Goal: Task Accomplishment & Management: Manage account settings

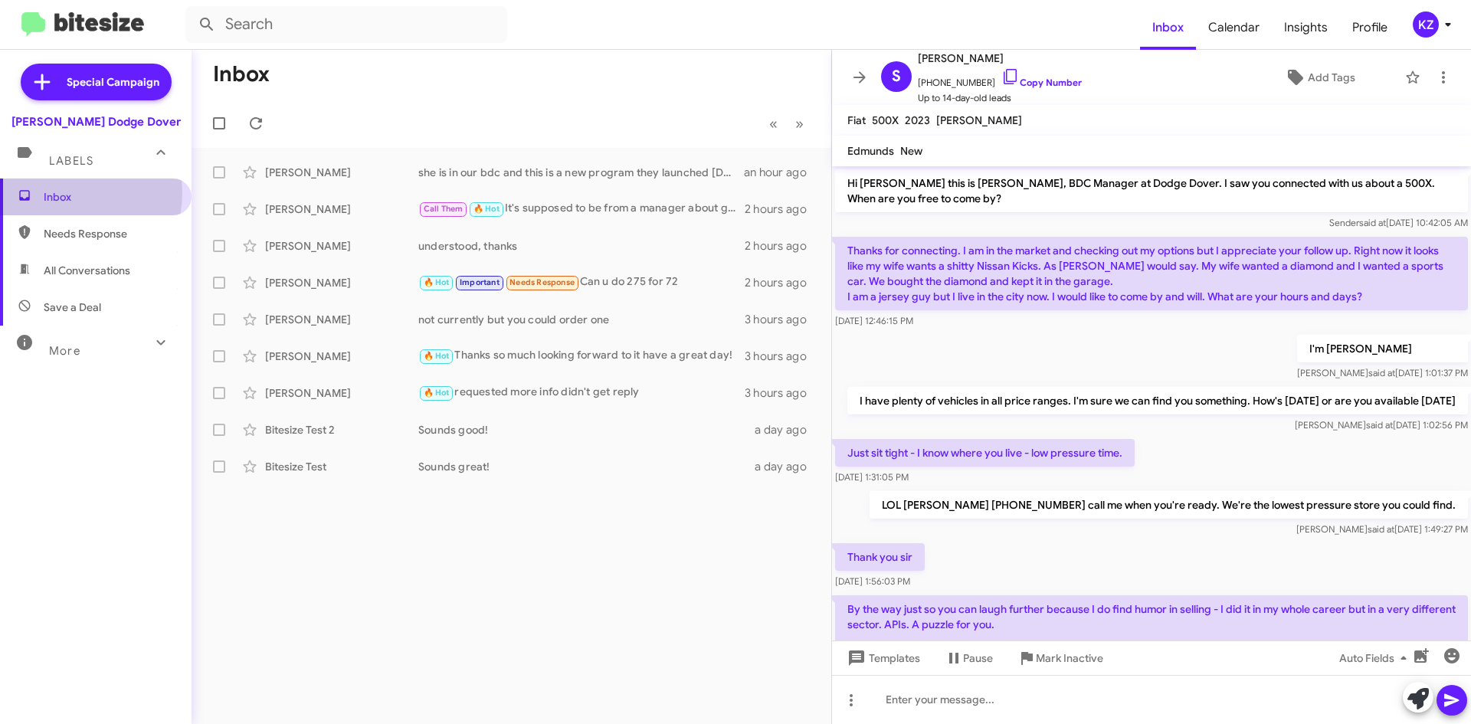
click at [58, 192] on span "Inbox" at bounding box center [109, 196] width 130 height 15
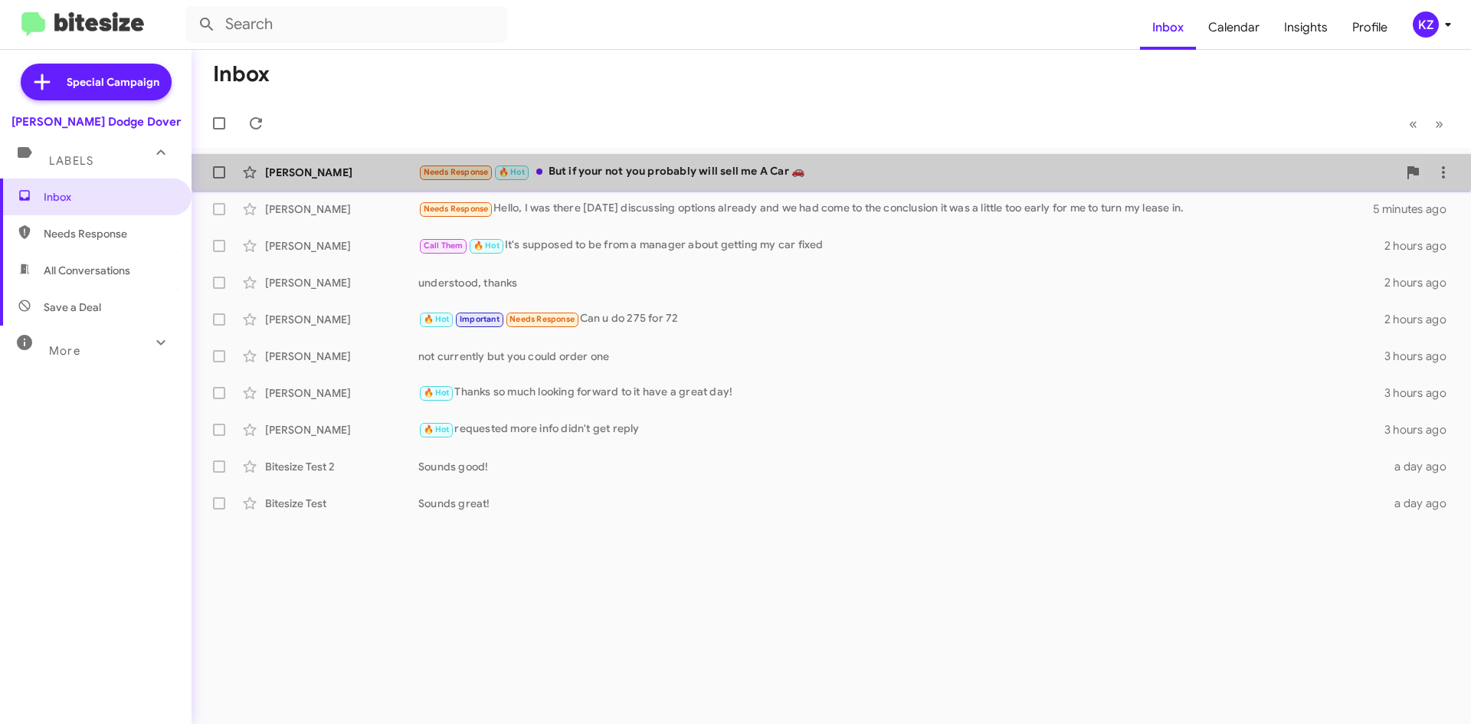
click at [670, 161] on div "Steve Beagle Needs Response 🔥 Hot But if your not you probably will sell me A C…" at bounding box center [831, 172] width 1255 height 31
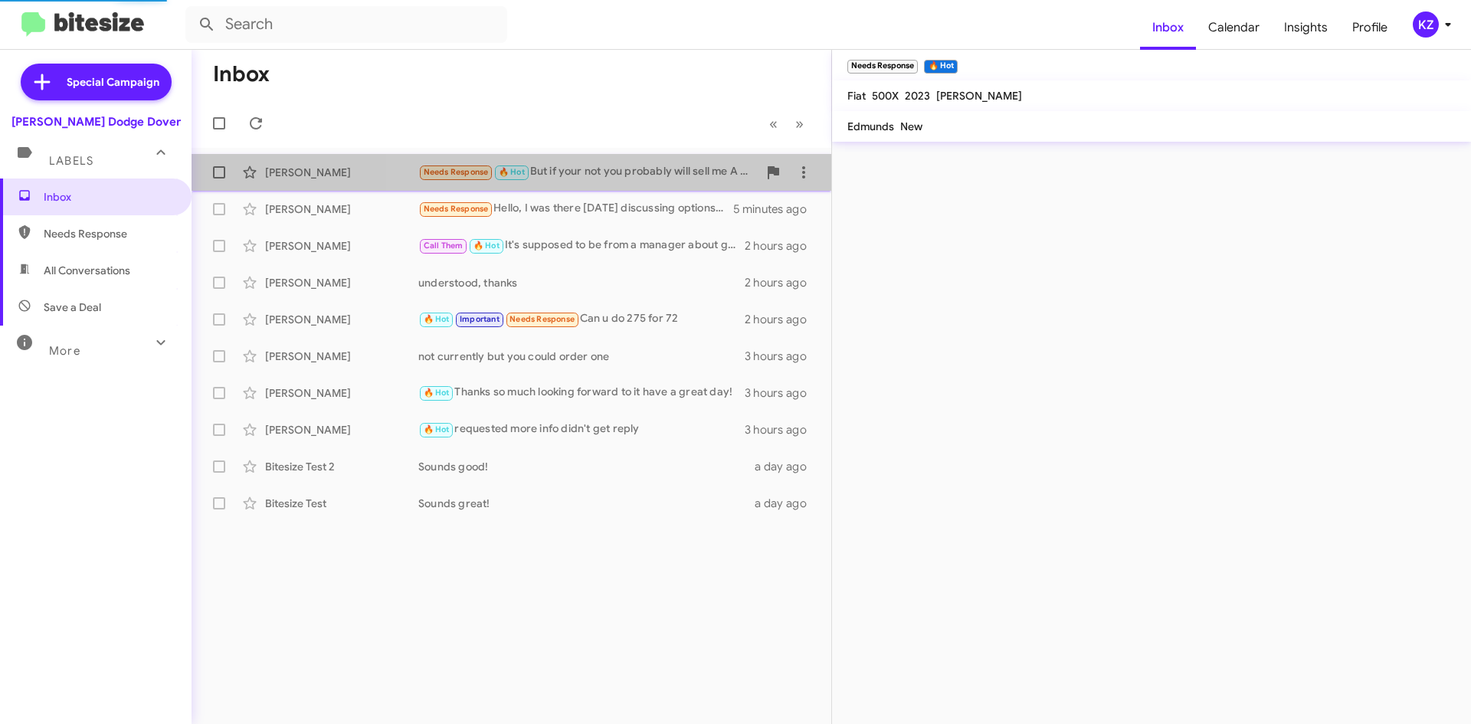
click at [666, 168] on div "Needs Response 🔥 Hot But if your not you probably will sell me A Car 🚗" at bounding box center [587, 172] width 339 height 18
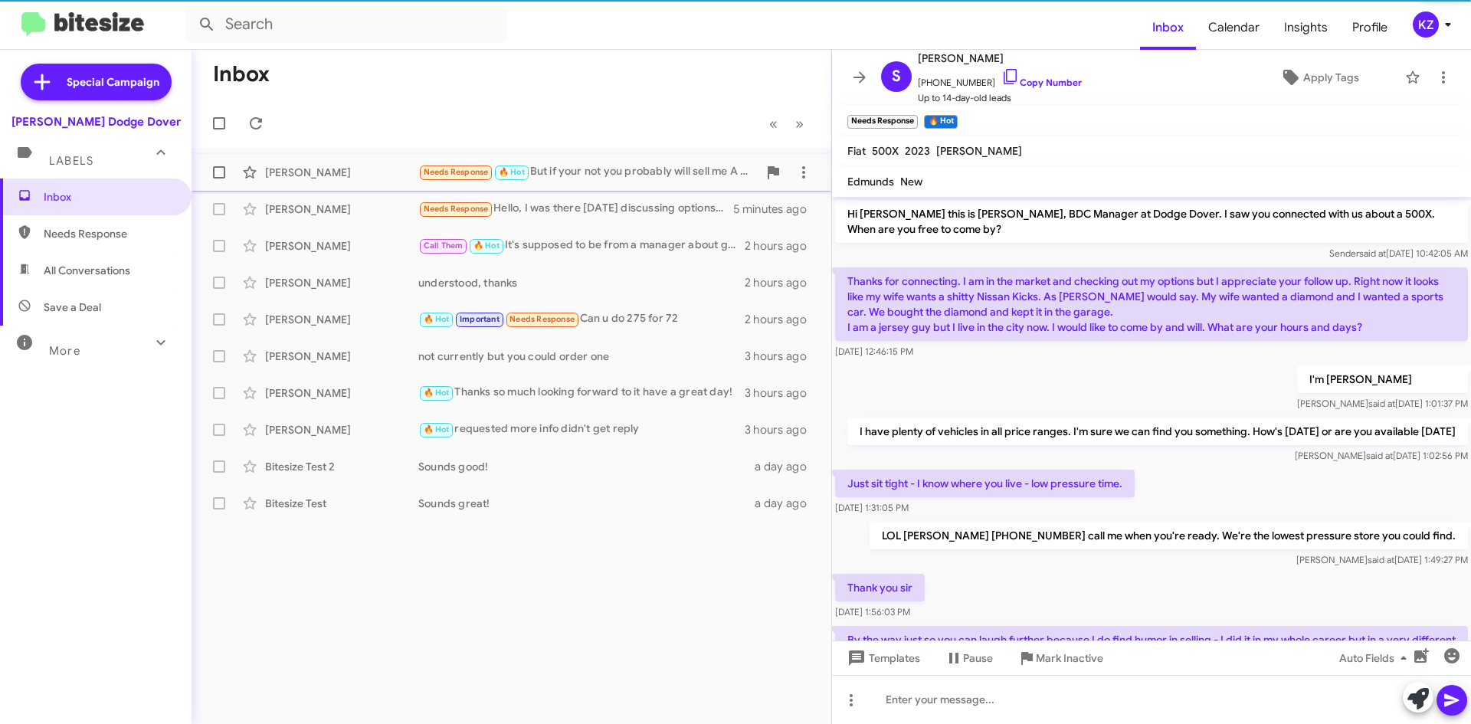
scroll to position [564, 0]
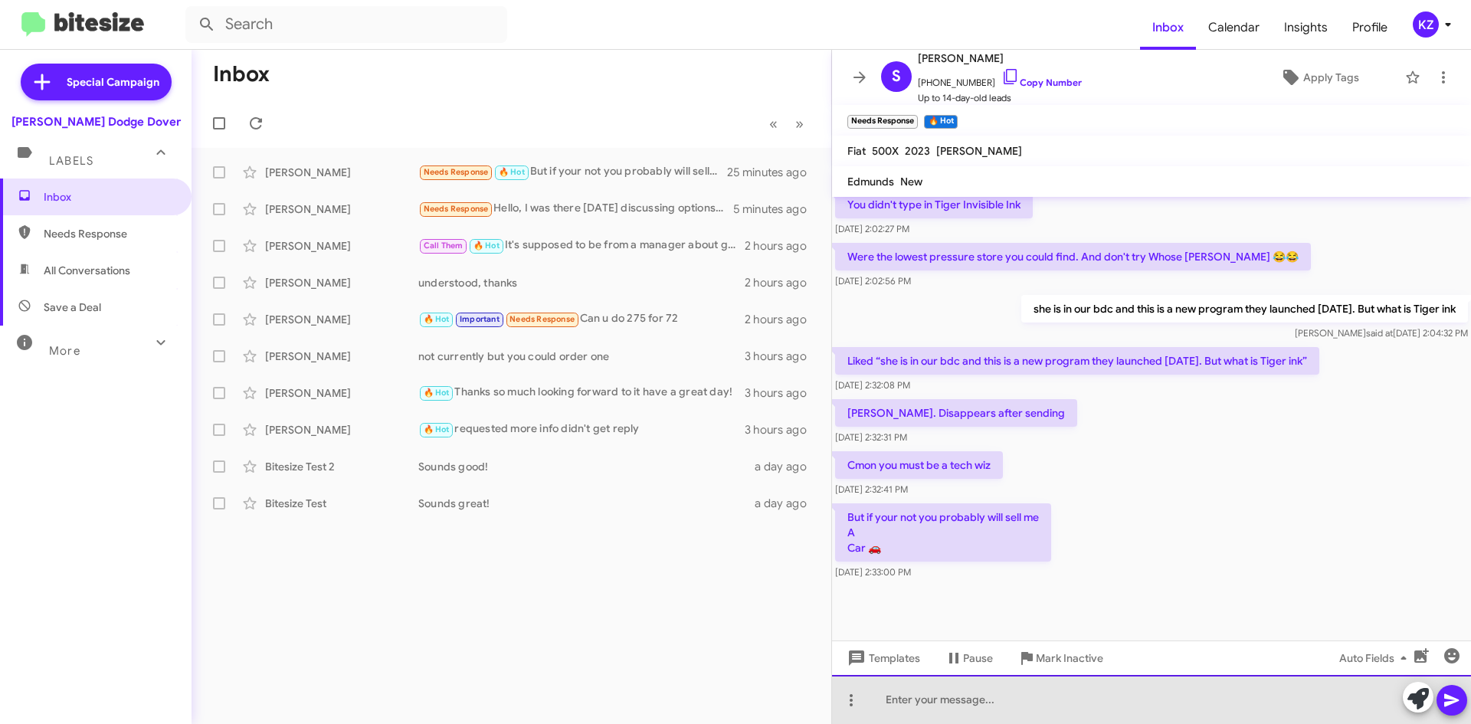
click at [959, 708] on div at bounding box center [1151, 699] width 639 height 49
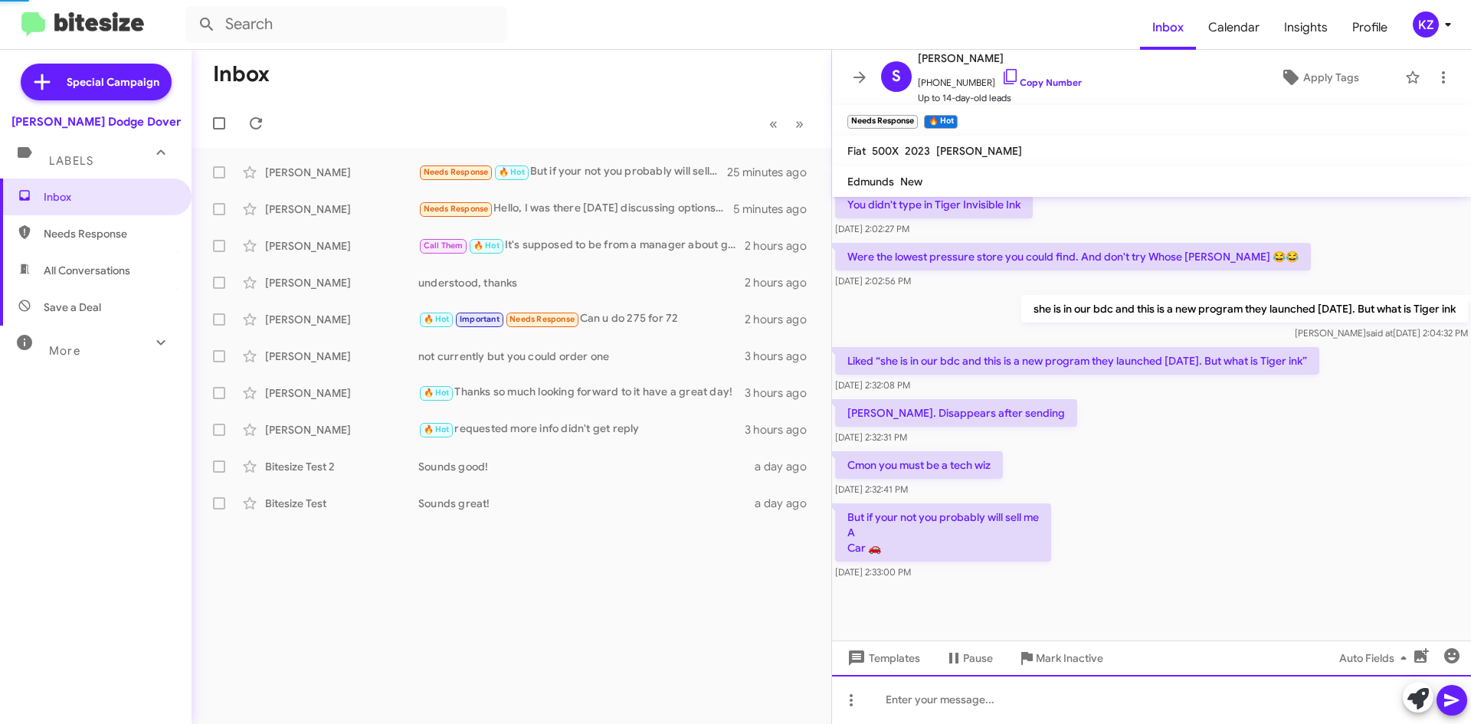
scroll to position [0, 0]
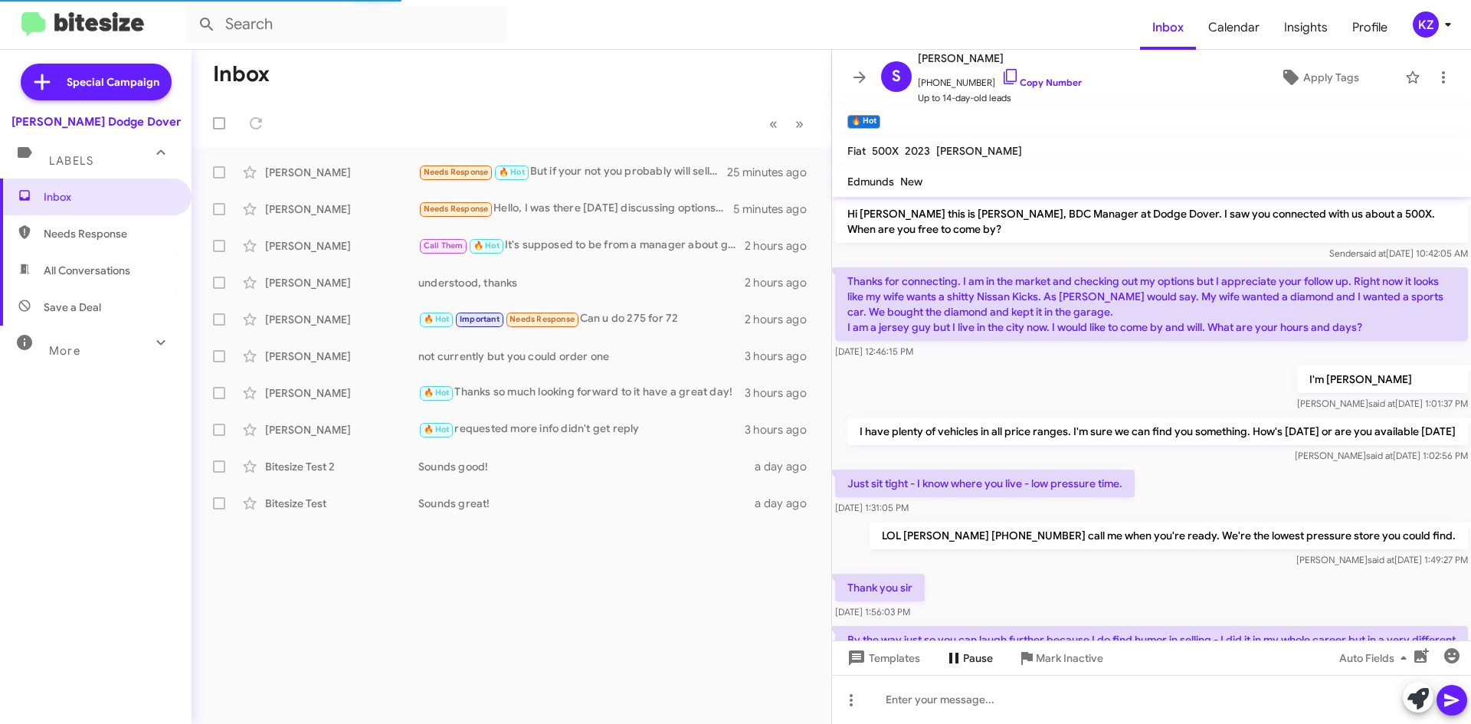
click at [910, 679] on div "Hi Steve this is Kenneth Reed, BDC Manager at Dodge Dover. I saw you connected …" at bounding box center [1151, 460] width 639 height 527
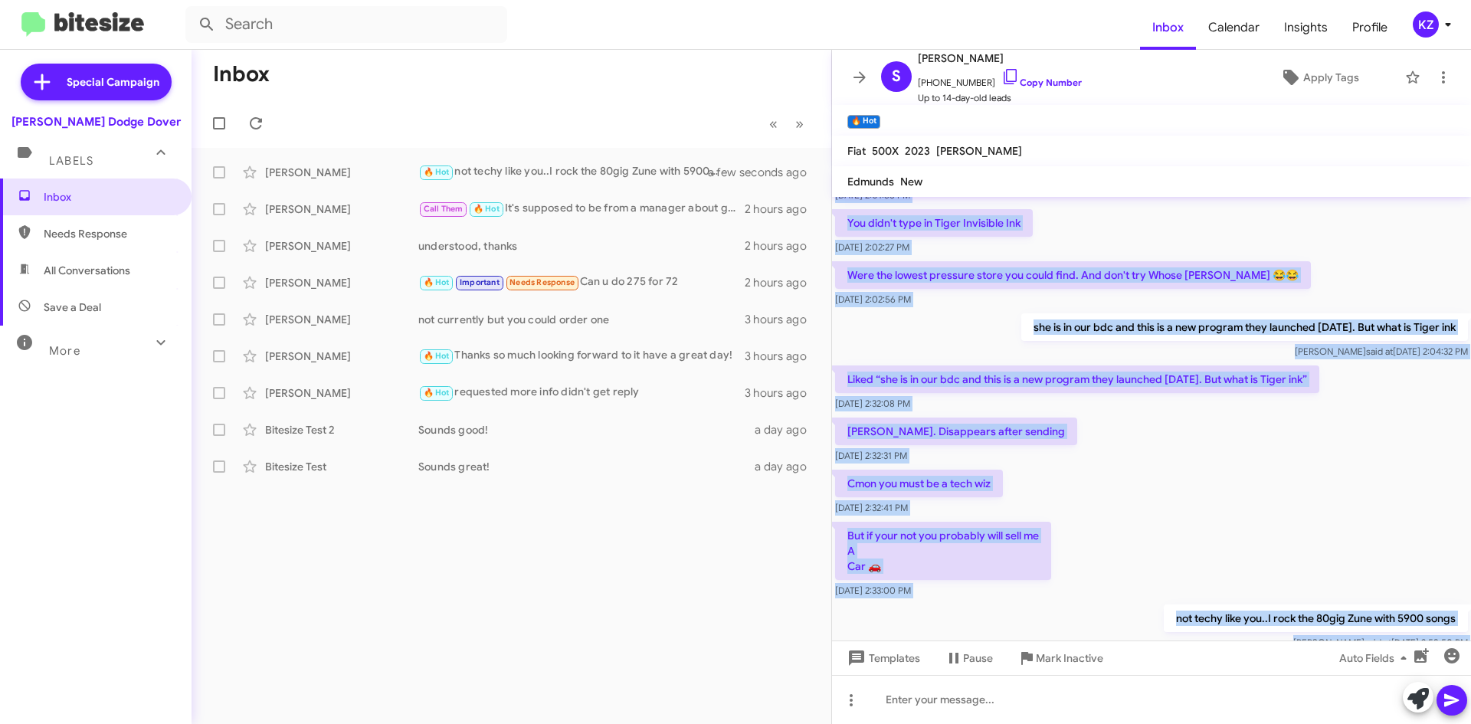
scroll to position [620, 0]
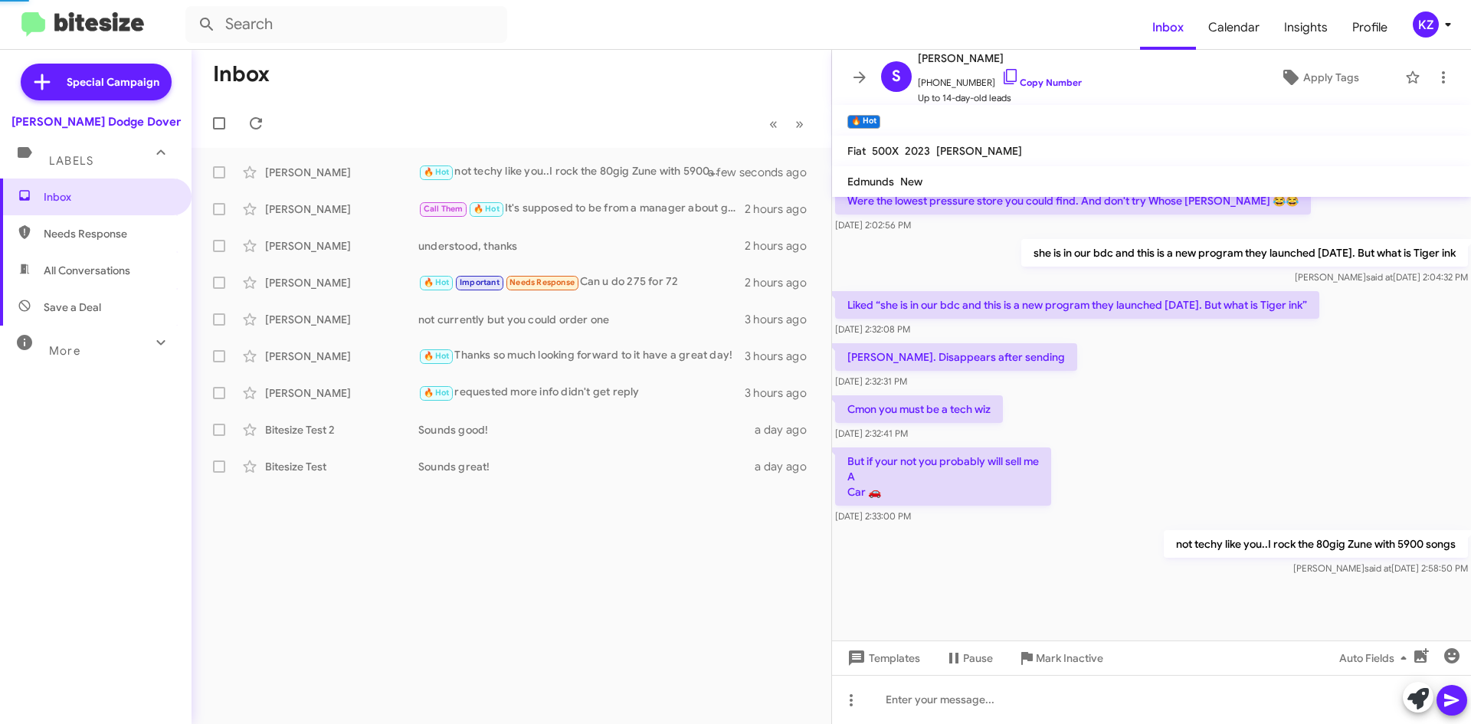
click at [790, 599] on div "Inbox « Previous » Next Steve Beagle 🔥 Hot not techy like you..I rock the 80gig…" at bounding box center [512, 387] width 640 height 674
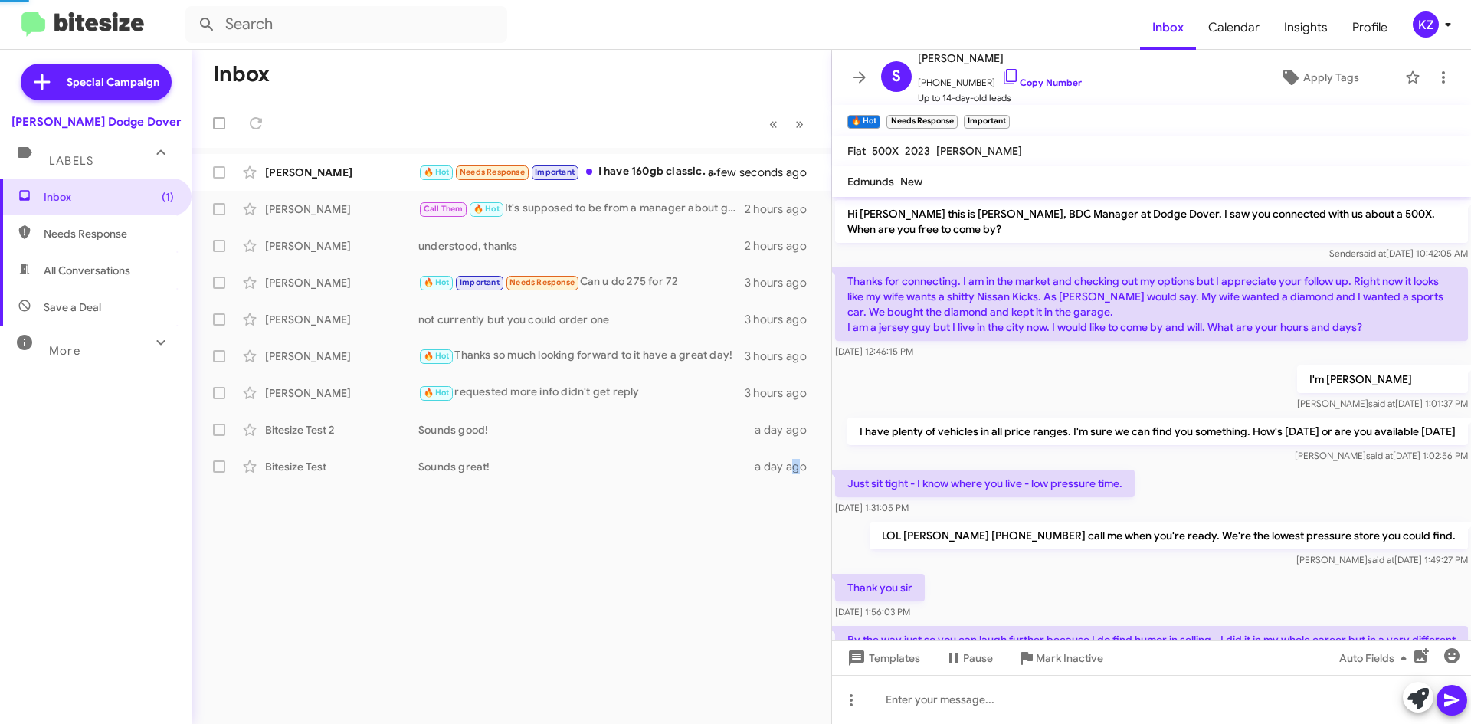
scroll to position [732, 0]
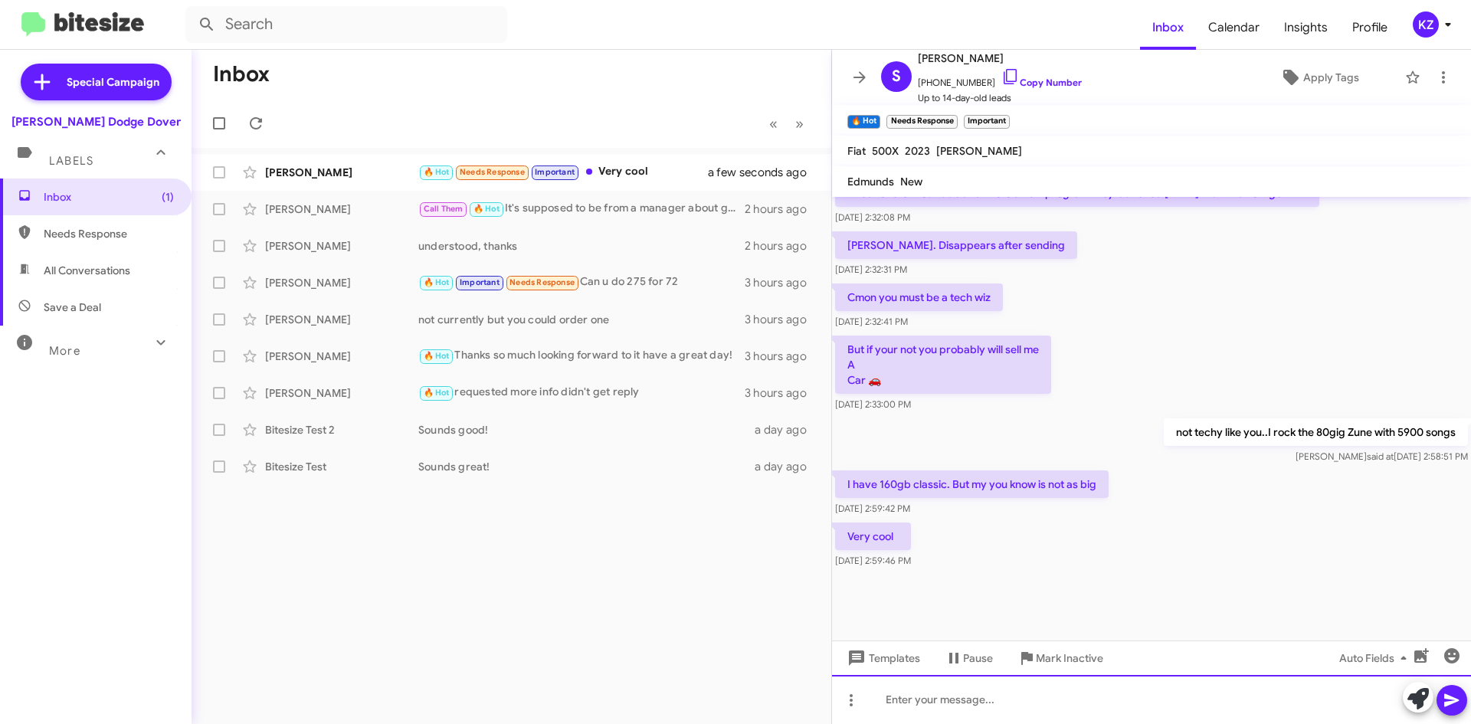
click at [923, 698] on div at bounding box center [1151, 699] width 639 height 49
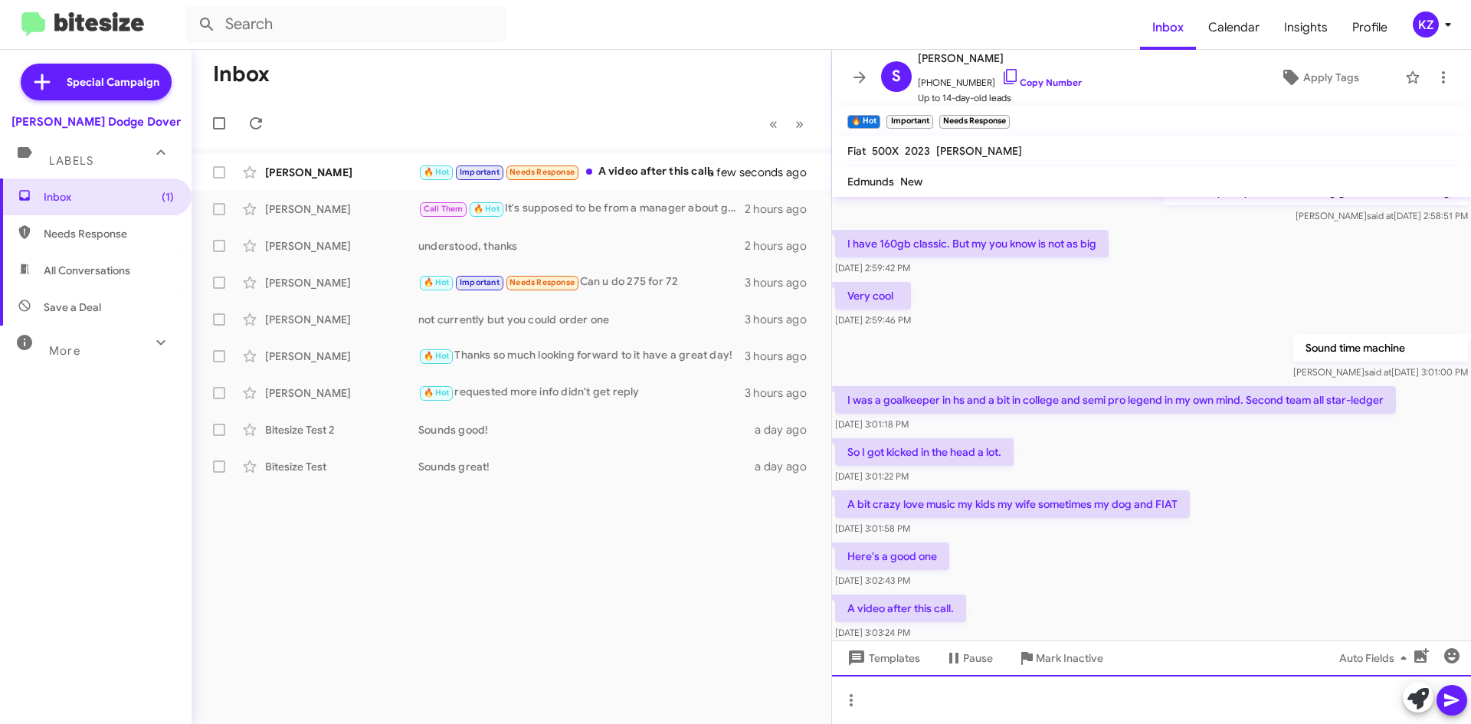
scroll to position [767, 0]
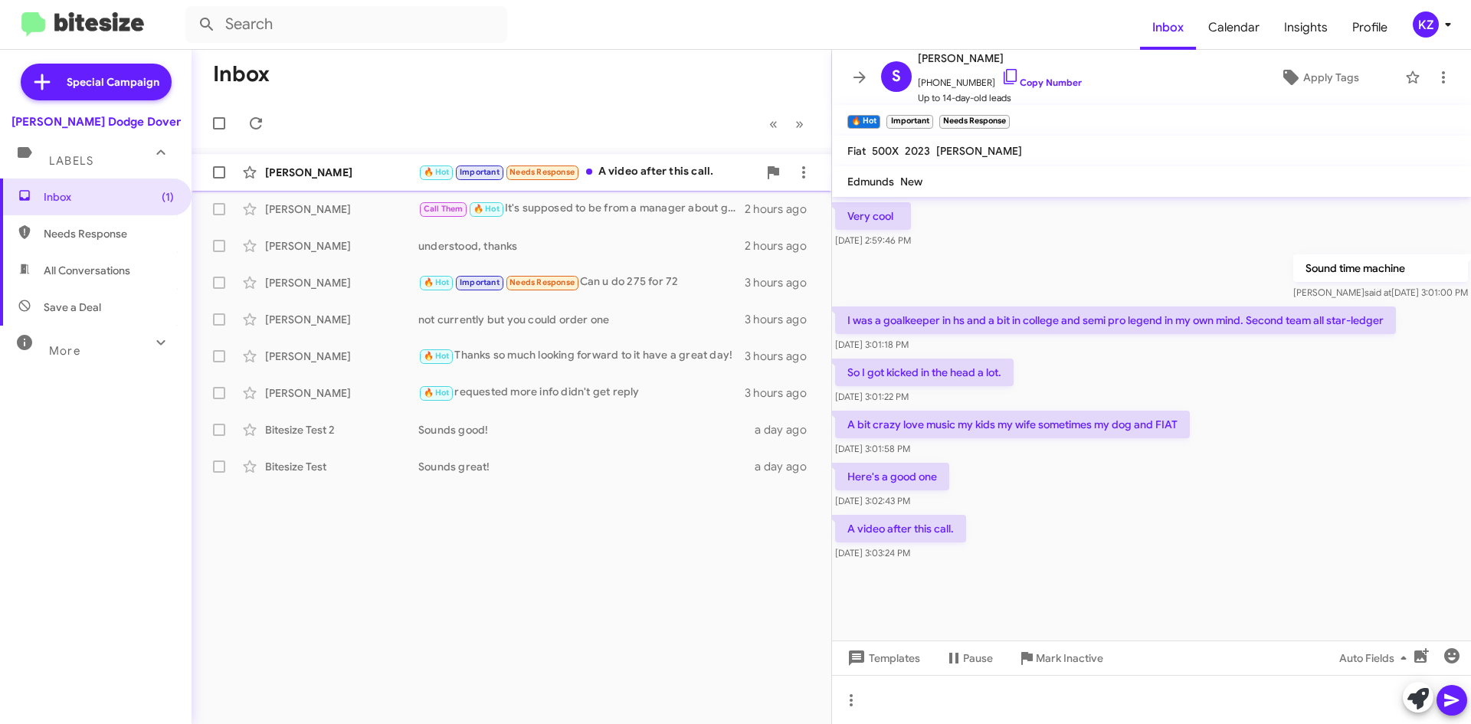
click at [623, 183] on div "Steve Beagle 🔥 Hot Important Needs Response A video after this call. a few seco…" at bounding box center [511, 172] width 615 height 31
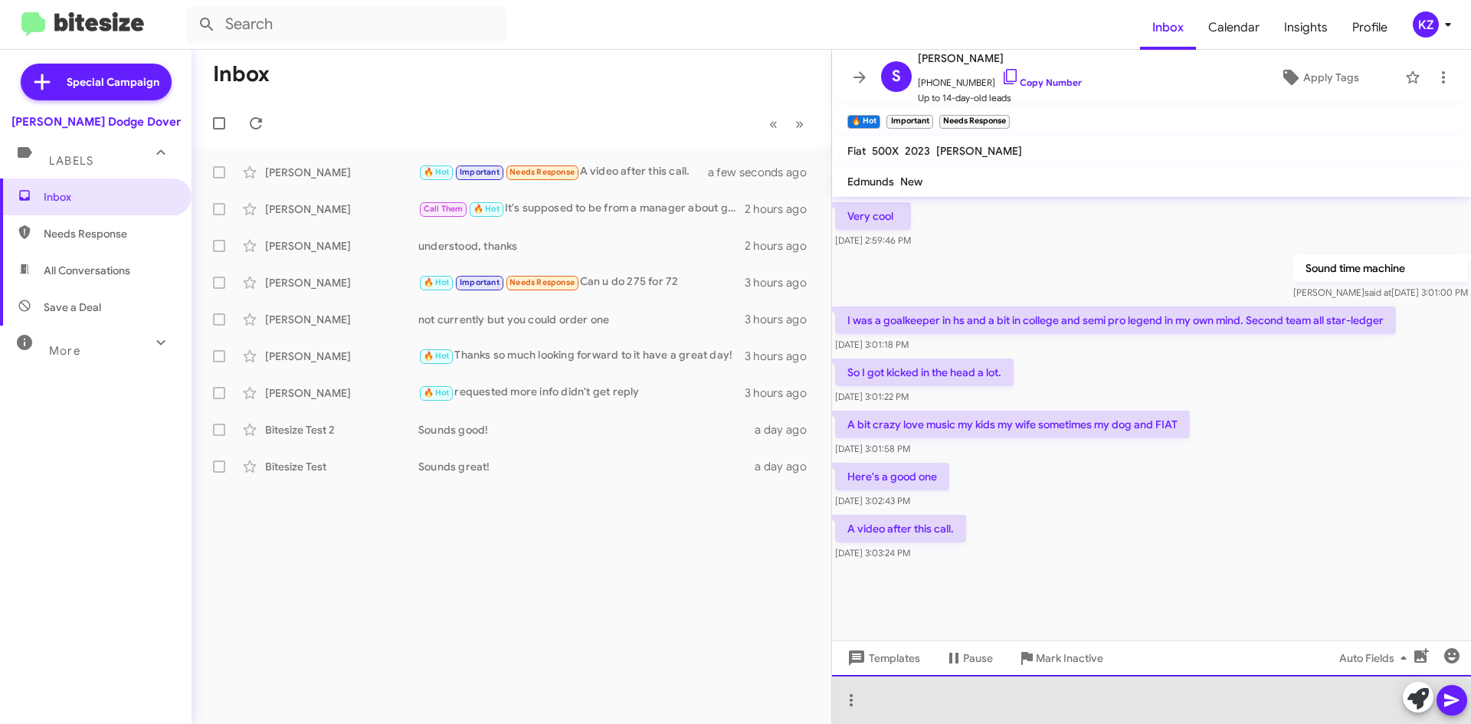
click at [953, 702] on div at bounding box center [1151, 699] width 639 height 49
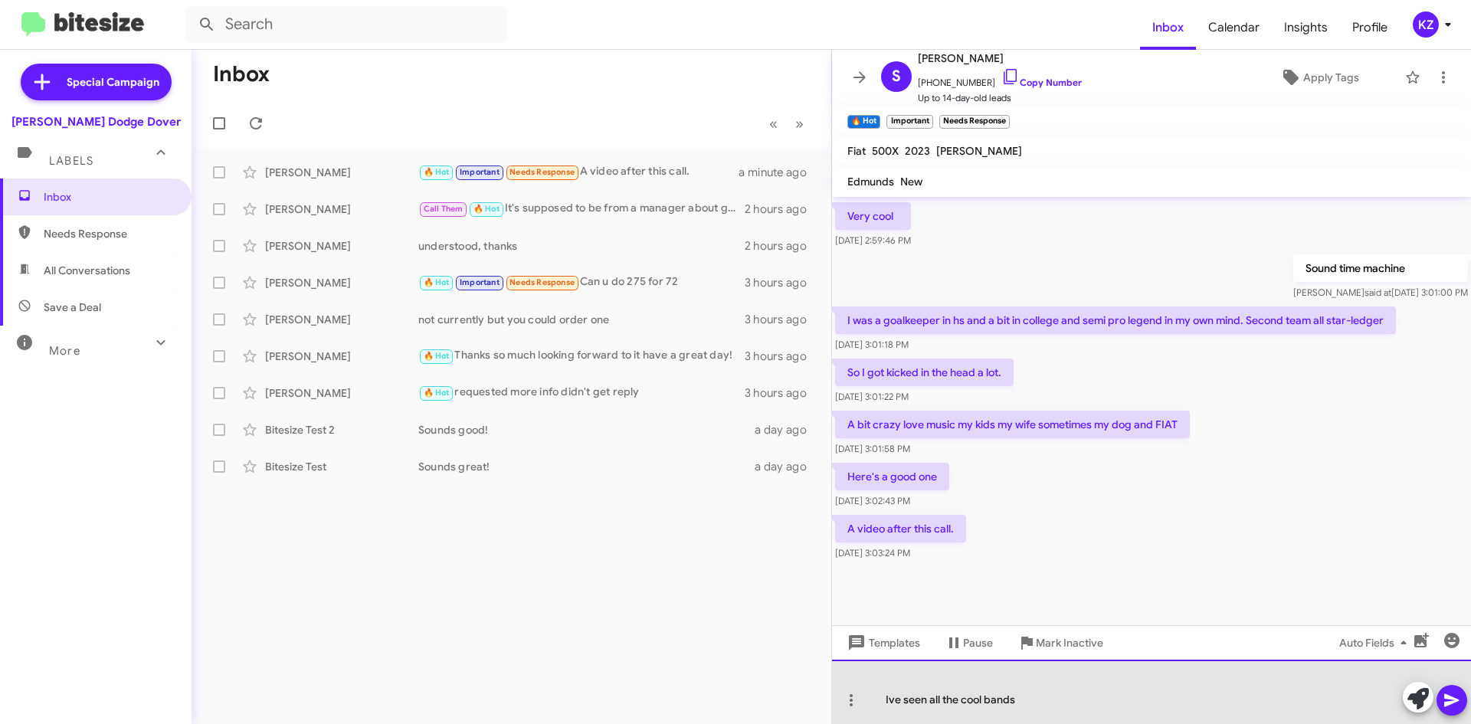
click at [887, 700] on div "Ive seen all the cool bands" at bounding box center [1151, 692] width 639 height 64
click at [891, 703] on div "Ive seen all the cool bands" at bounding box center [1151, 692] width 639 height 64
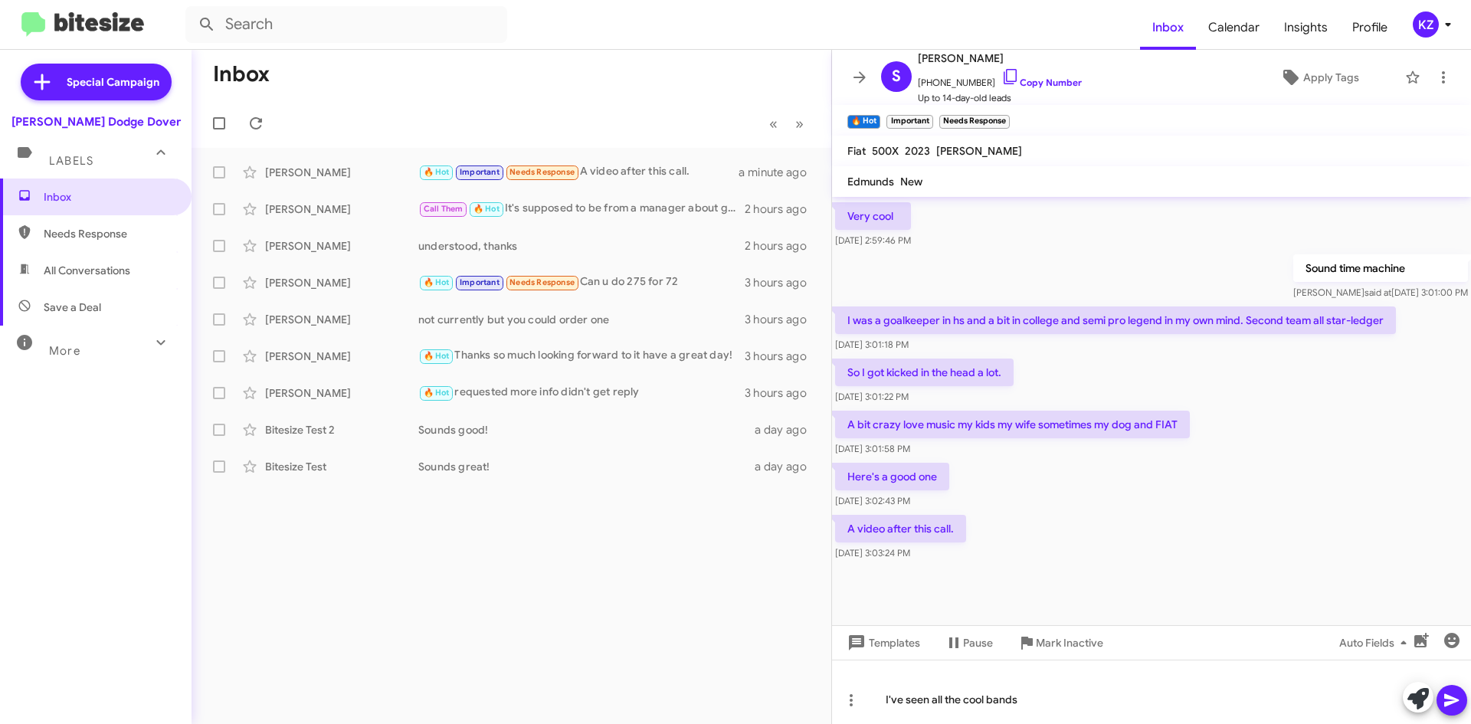
drag, startPoint x: 581, startPoint y: 615, endPoint x: 592, endPoint y: 613, distance: 10.8
click at [589, 615] on div "Inbox « Previous » Next Steve Beagle 🔥 Hot Important Needs Response A video aft…" at bounding box center [512, 387] width 640 height 674
click at [1450, 710] on span at bounding box center [1452, 700] width 18 height 31
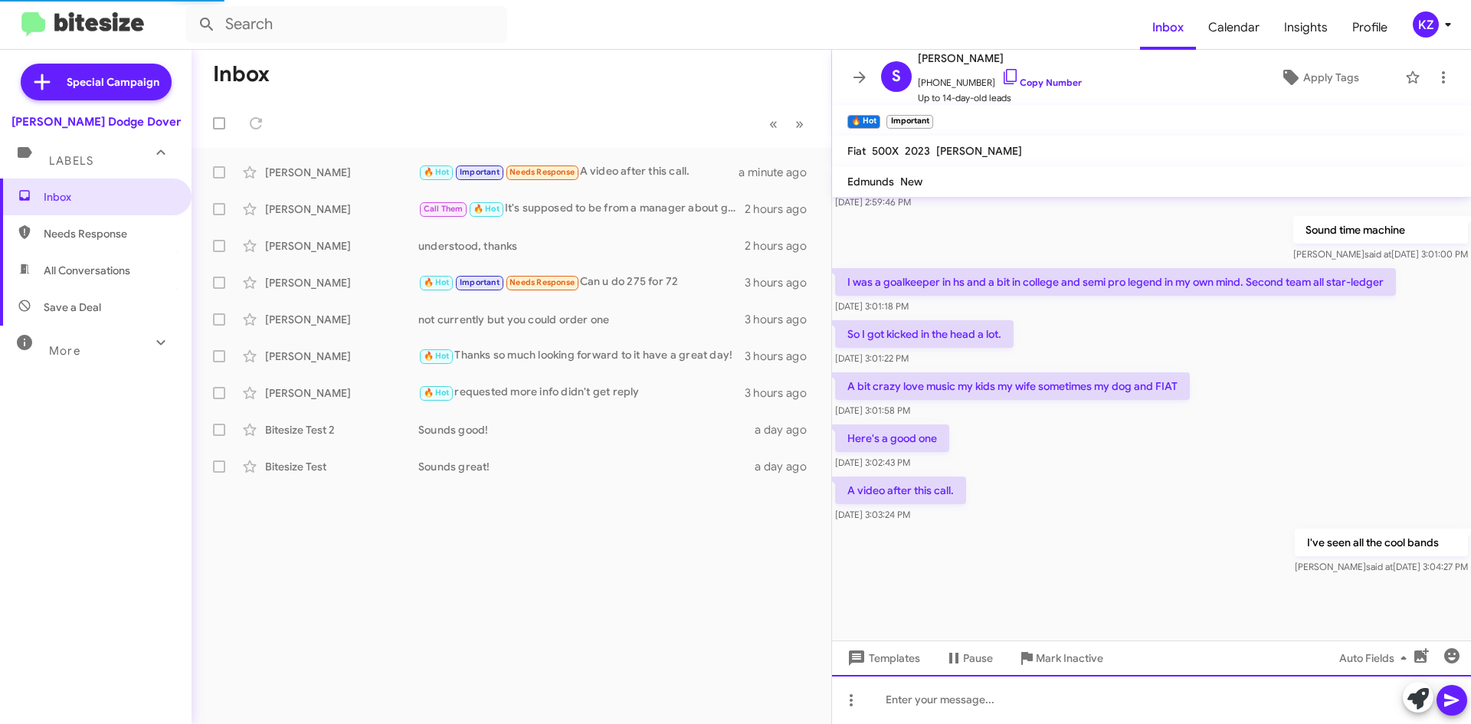
scroll to position [1179, 0]
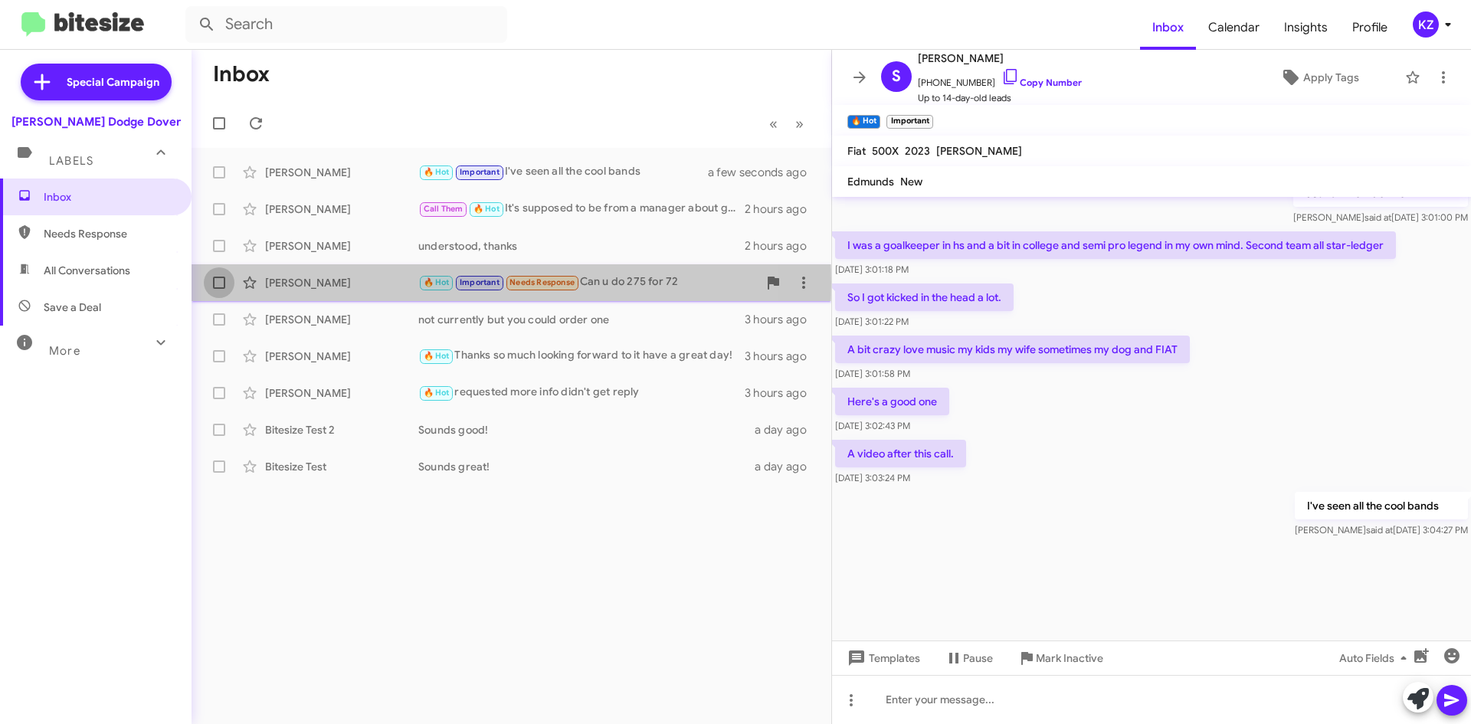
click at [221, 283] on span at bounding box center [219, 283] width 12 height 12
click at [219, 289] on input "checkbox" at bounding box center [218, 289] width 1 height 1
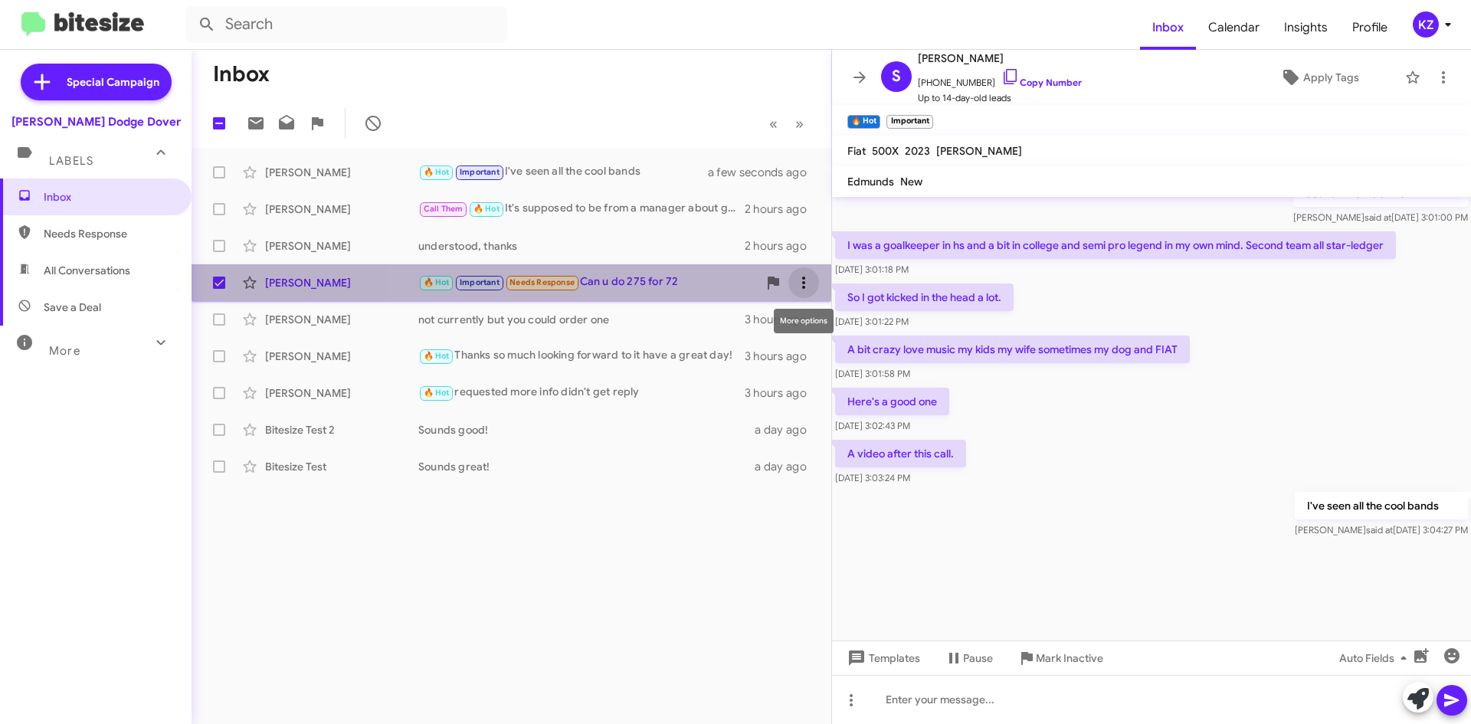
click at [808, 288] on icon at bounding box center [804, 283] width 18 height 18
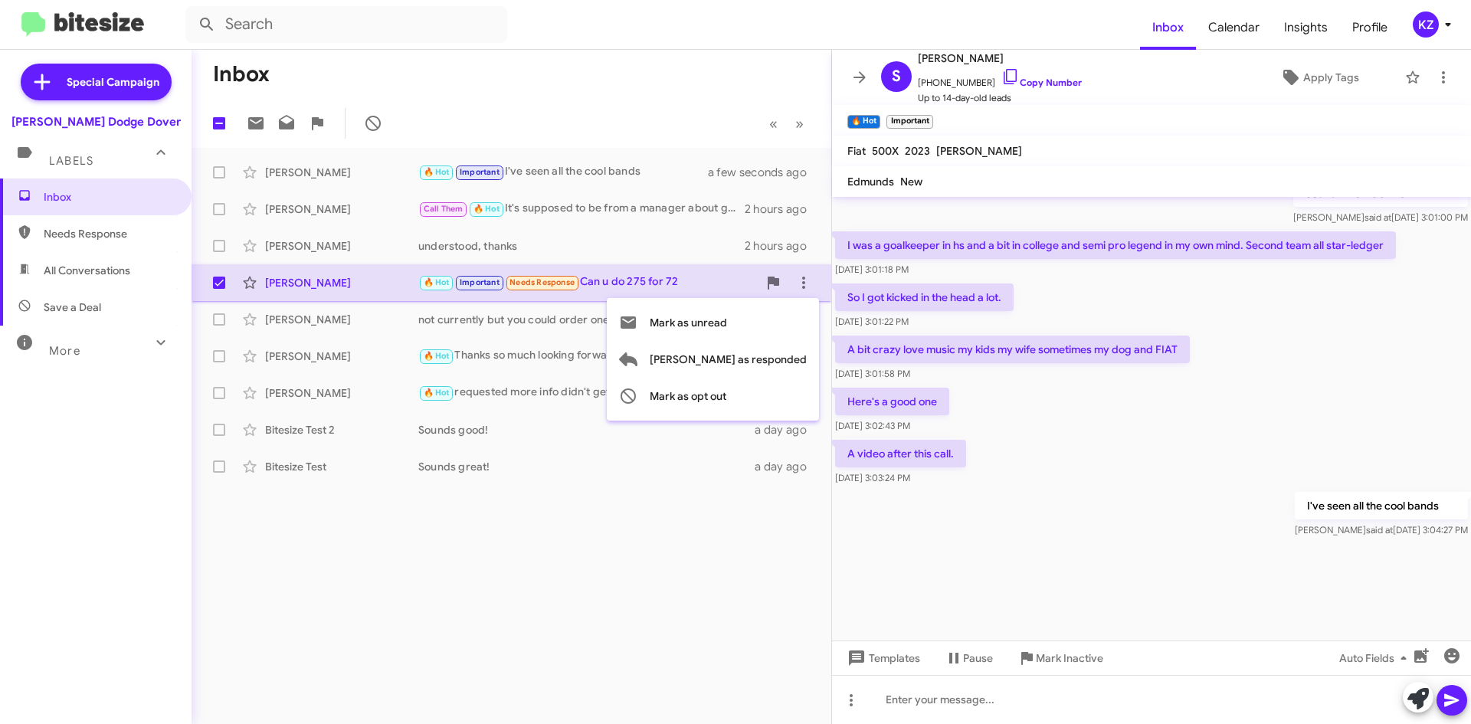
click at [408, 600] on div at bounding box center [735, 362] width 1471 height 724
click at [217, 285] on span at bounding box center [219, 283] width 12 height 12
click at [218, 289] on input "checkbox" at bounding box center [218, 289] width 1 height 1
checkbox input "false"
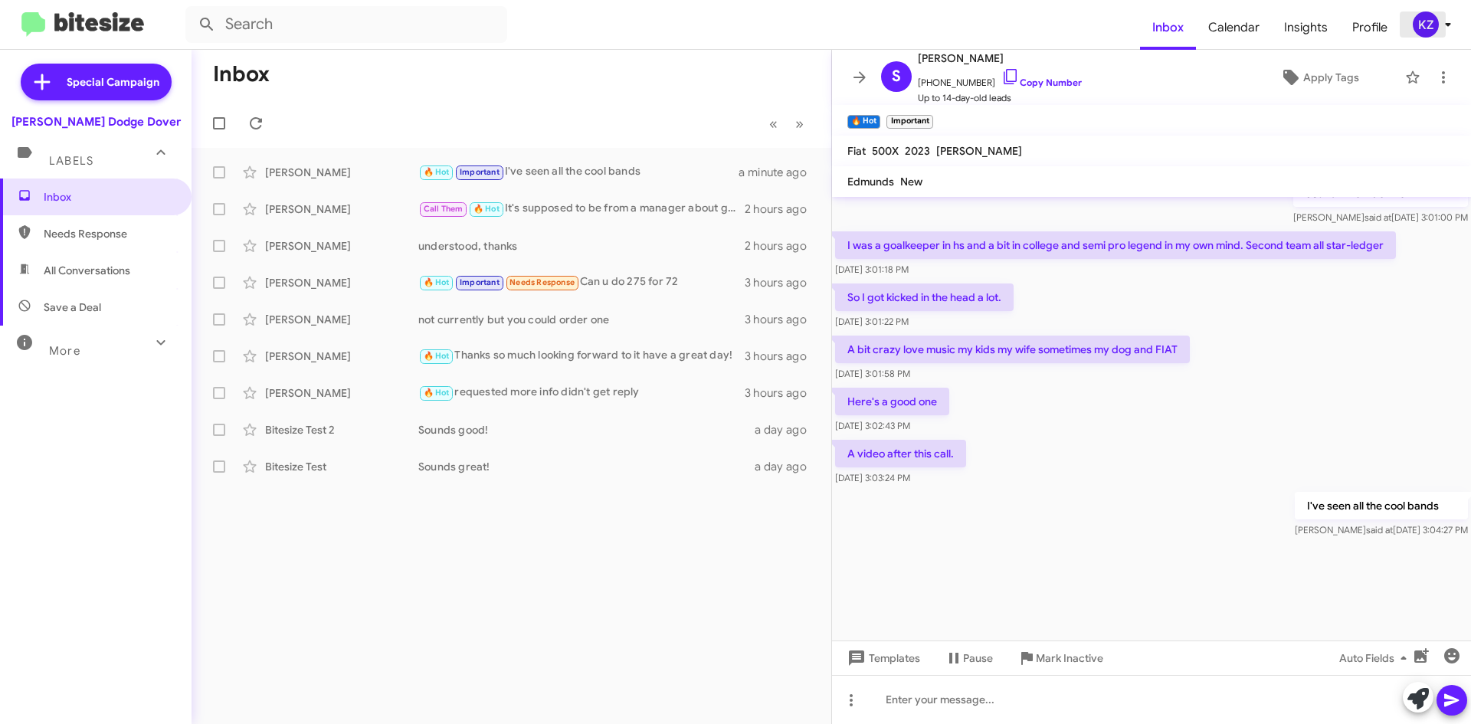
click at [1451, 31] on icon at bounding box center [1448, 24] width 18 height 18
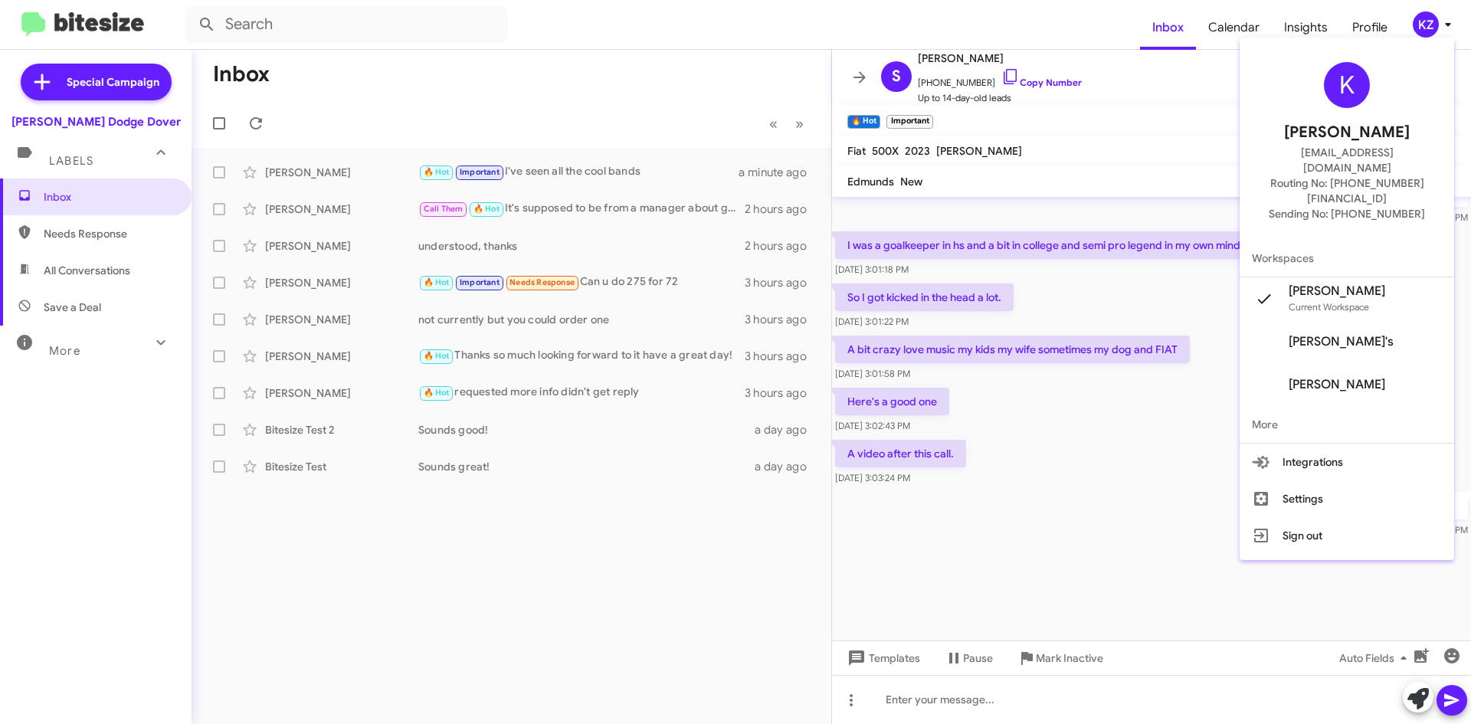
click at [413, 556] on div at bounding box center [735, 362] width 1471 height 724
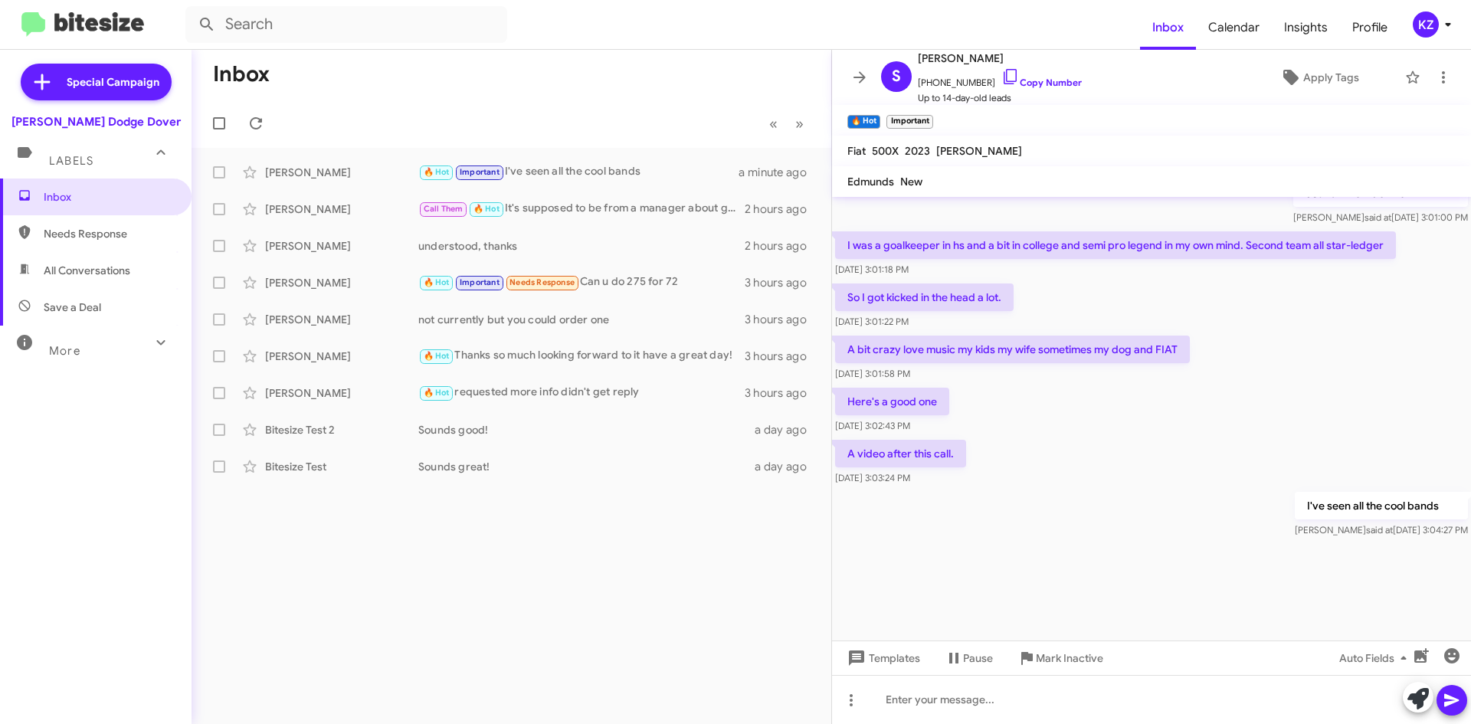
click at [605, 566] on div "Inbox « Previous » Next Steve Beagle 🔥 Hot Important I've seen all the cool ban…" at bounding box center [512, 387] width 640 height 674
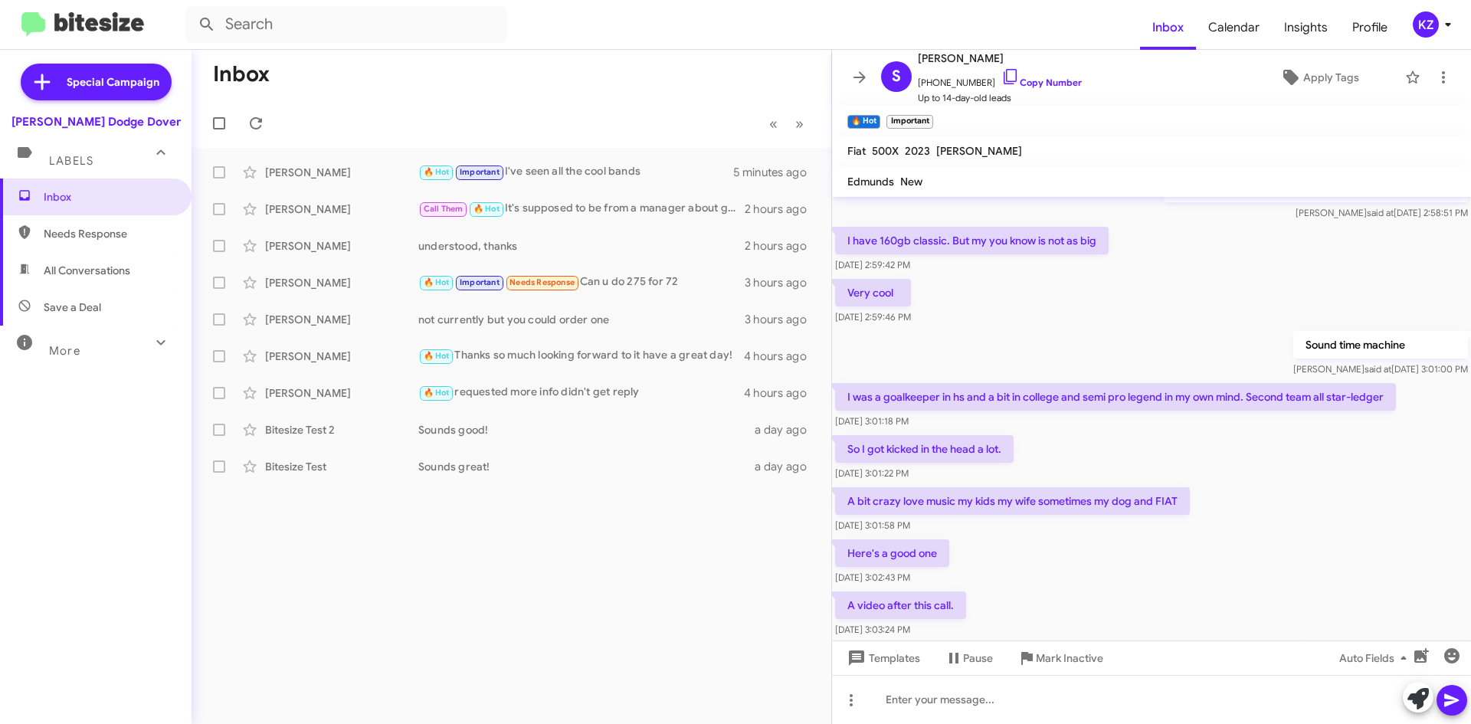
scroll to position [643, 0]
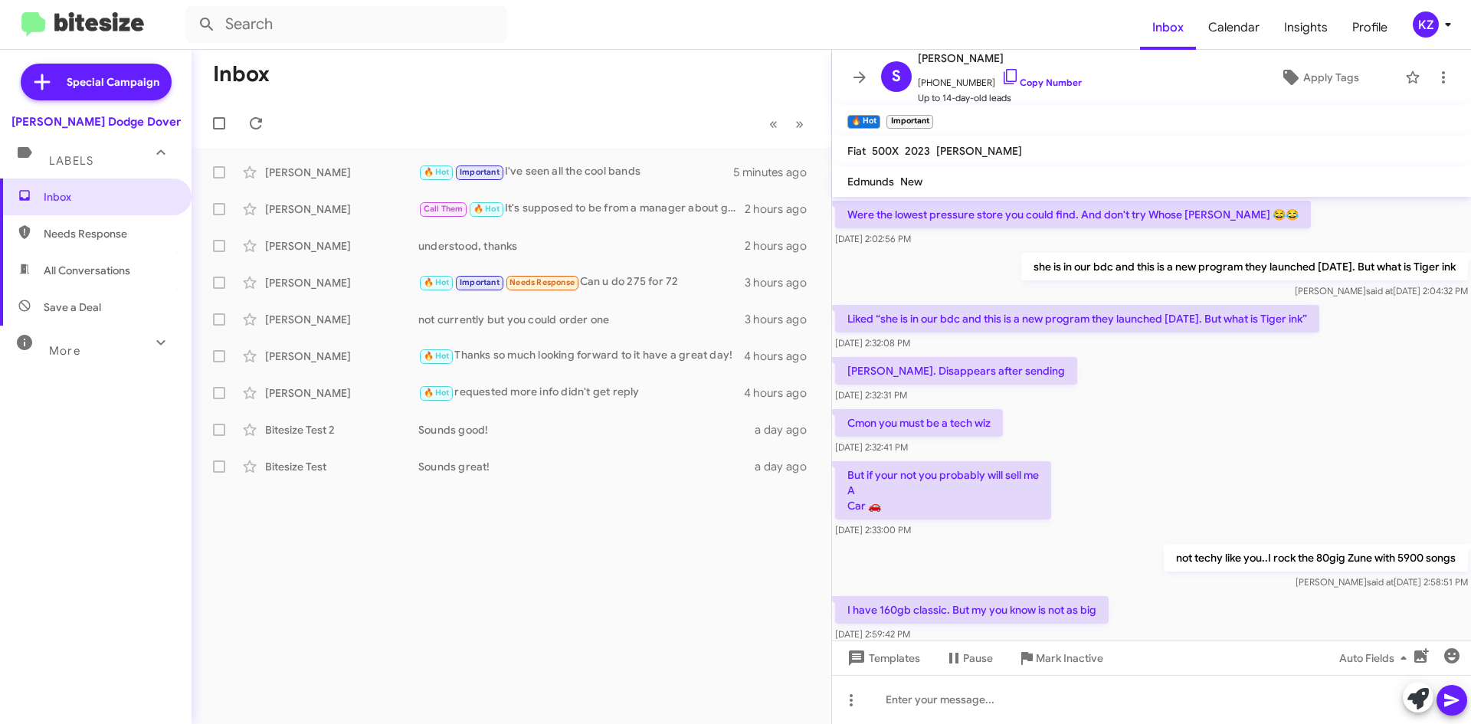
click at [503, 53] on mat-toolbar-row "Inbox" at bounding box center [512, 74] width 640 height 49
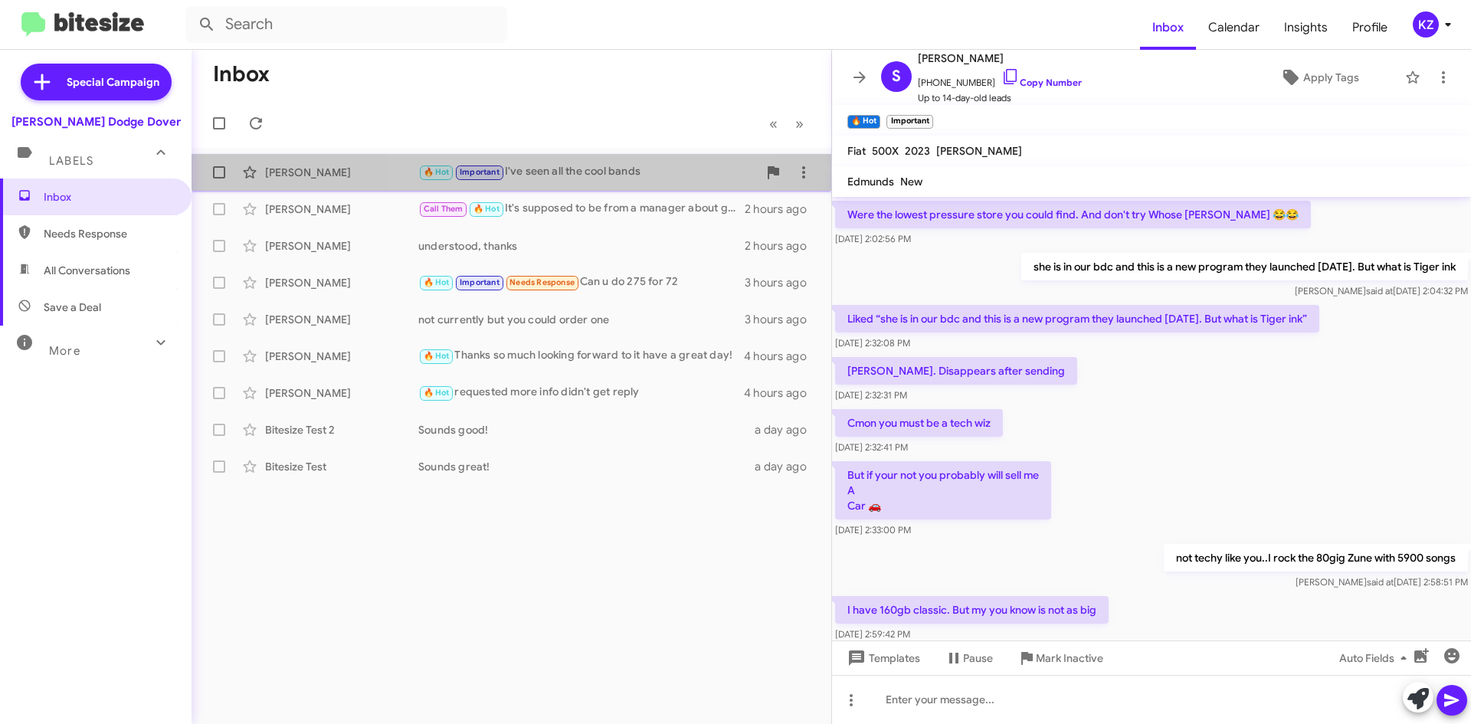
click at [531, 164] on div "🔥 Hot Important I've seen all the cool bands" at bounding box center [587, 172] width 339 height 18
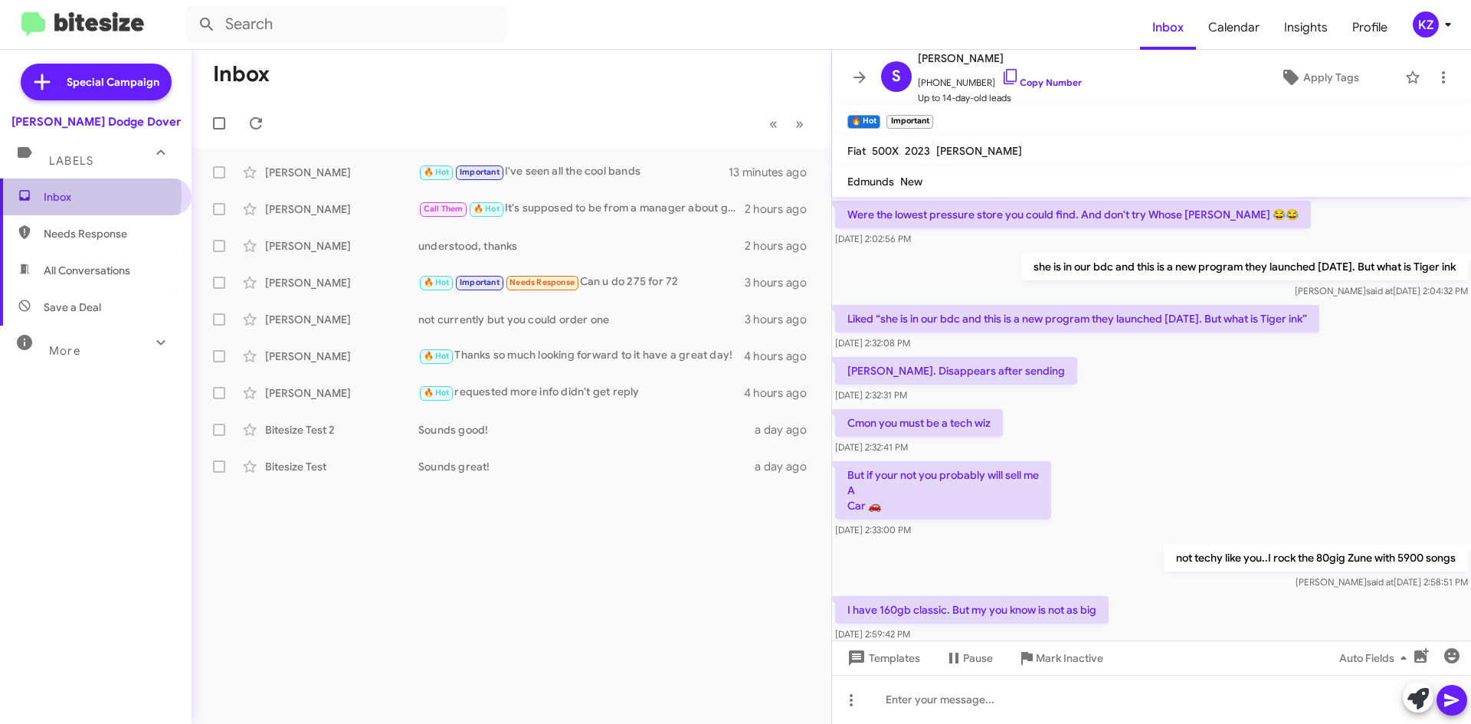
click at [52, 195] on span "Inbox" at bounding box center [109, 196] width 130 height 15
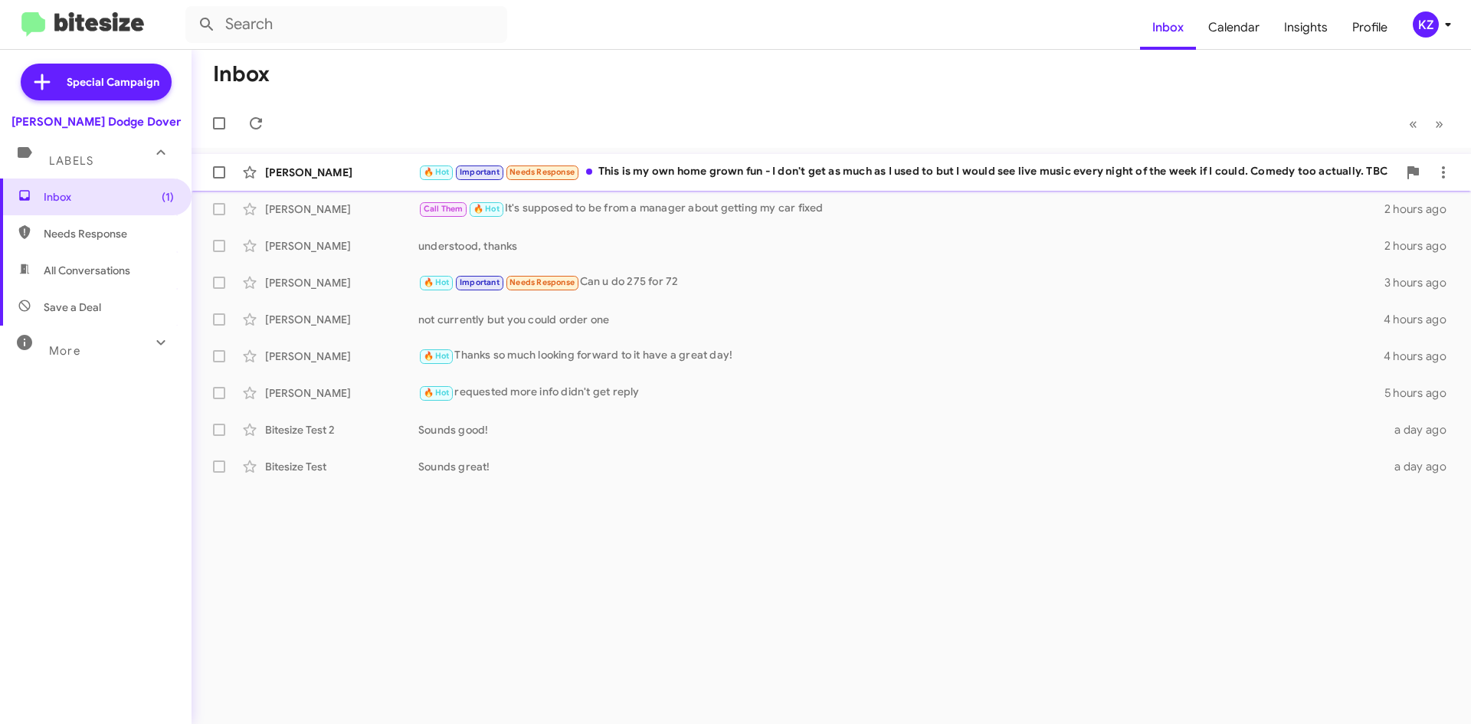
click at [717, 175] on div "🔥 Hot Important Needs Response This is my own home grown fun - I don't get as m…" at bounding box center [907, 172] width 979 height 18
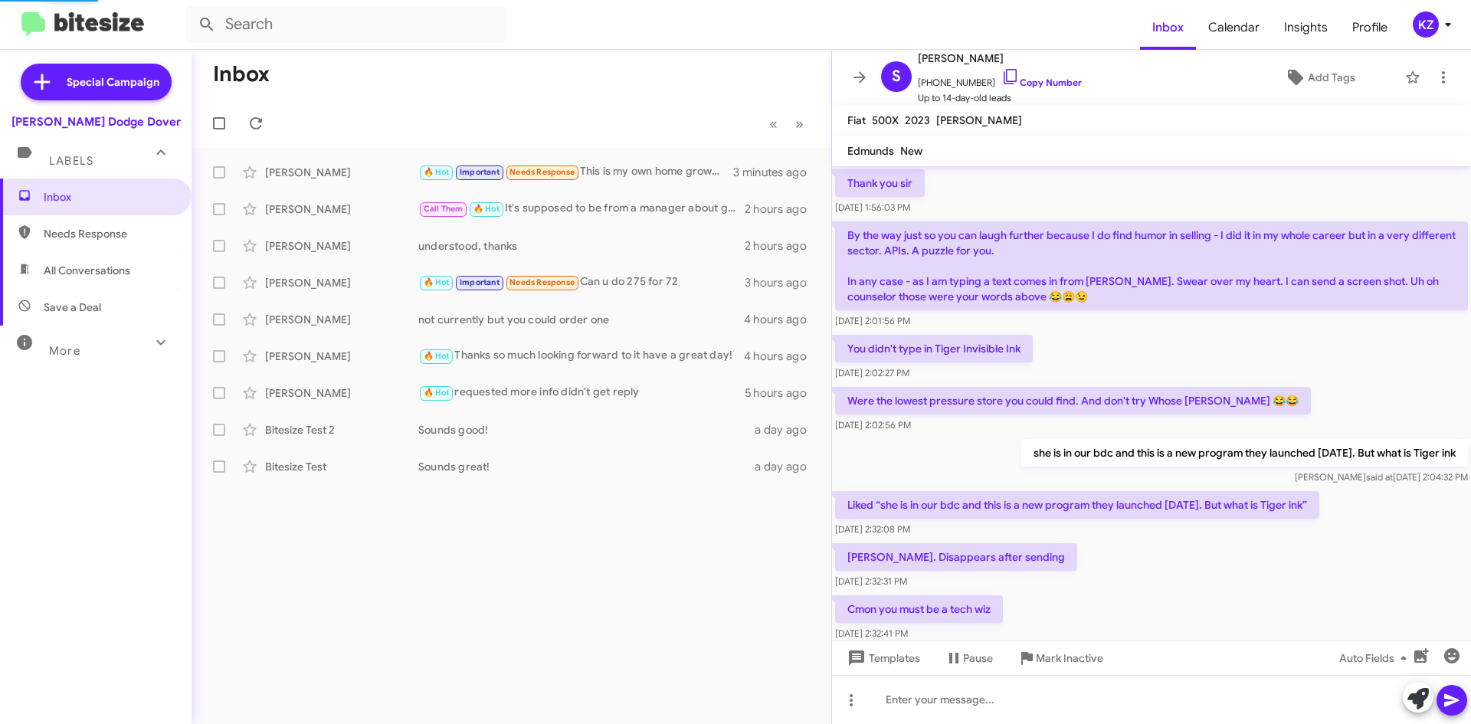
scroll to position [690, 0]
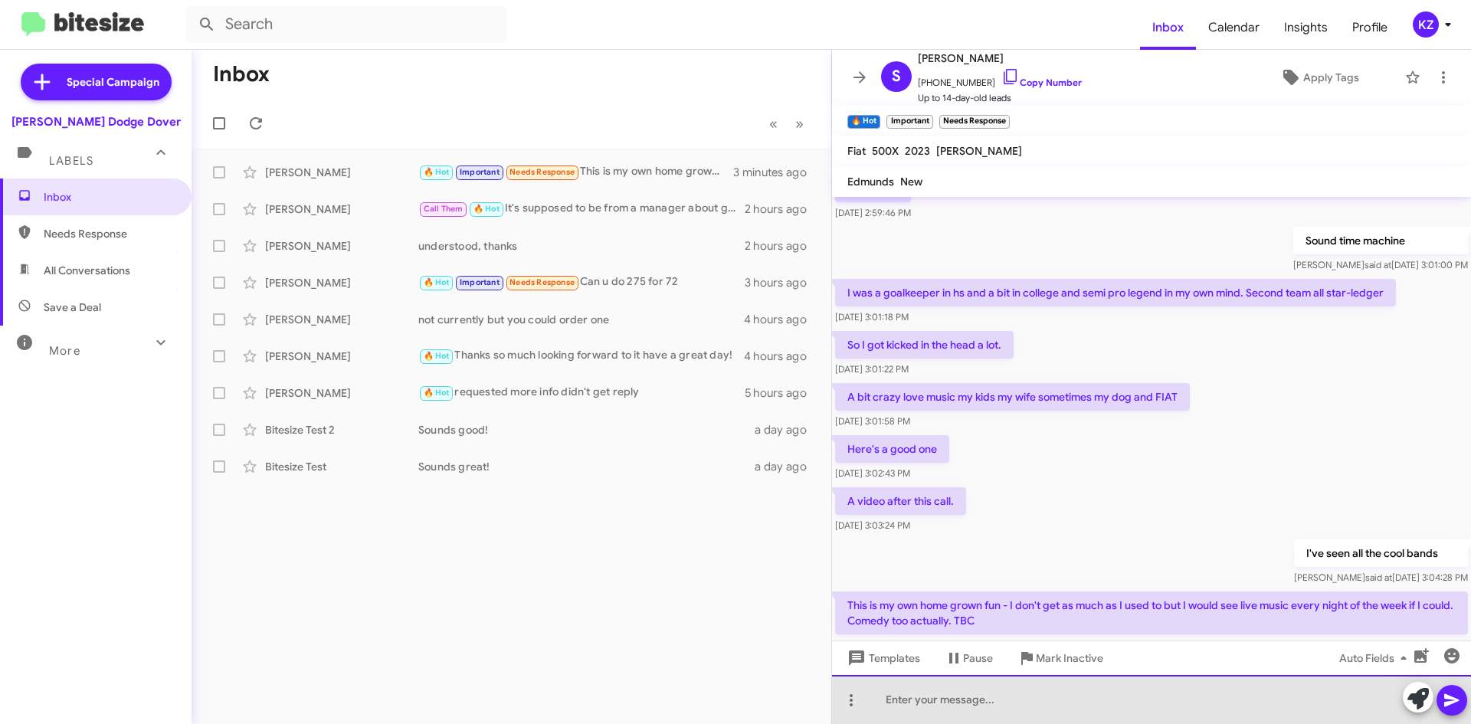
click at [943, 696] on div at bounding box center [1151, 699] width 639 height 49
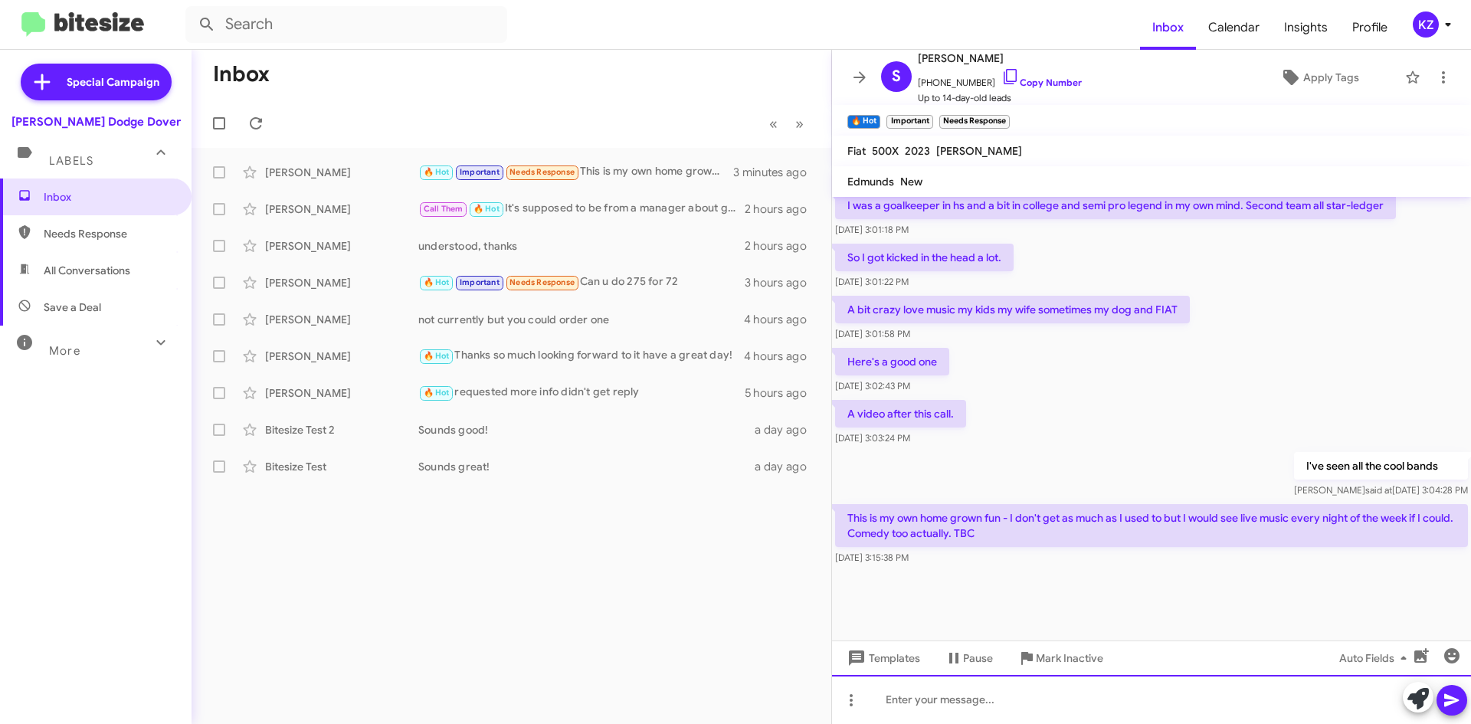
scroll to position [782, 0]
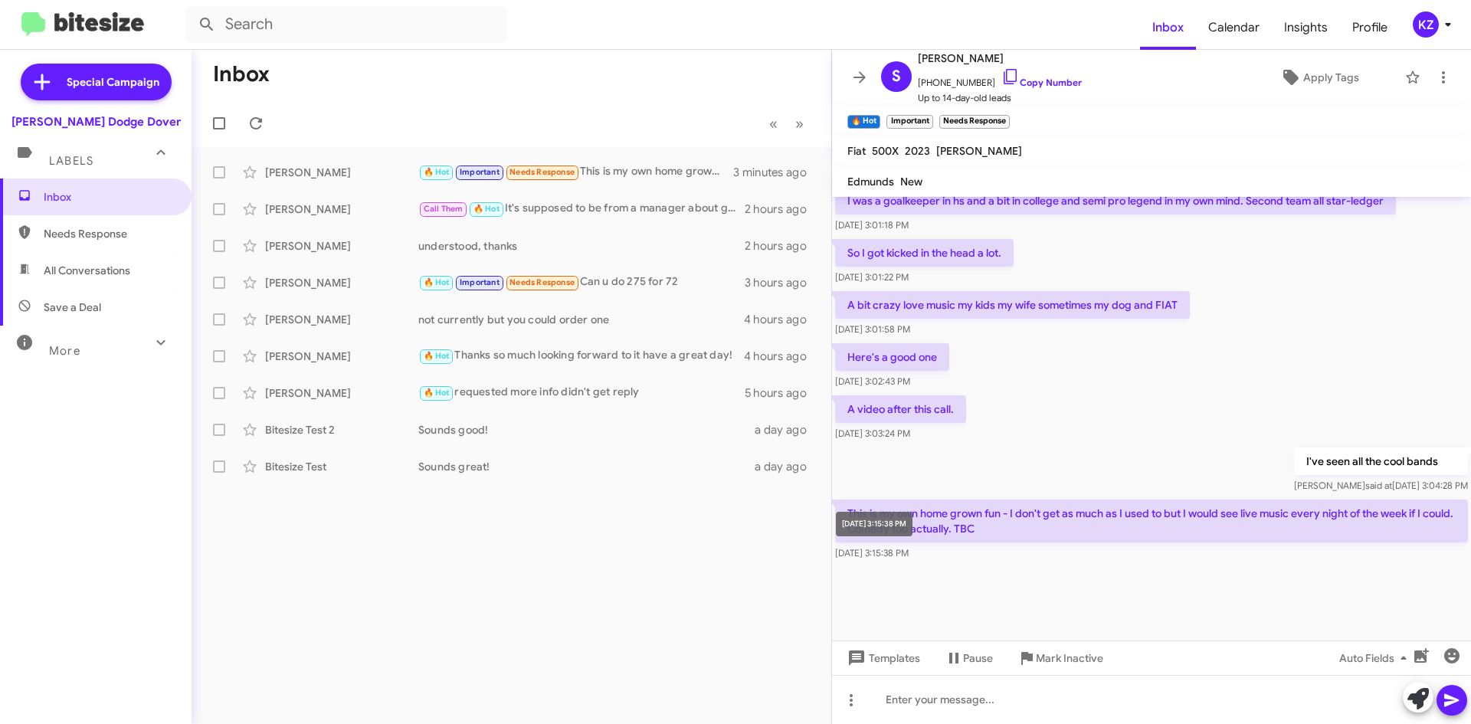
click at [913, 533] on div "Sep 25, 2025, 3:15:38 PM" at bounding box center [874, 524] width 77 height 25
click at [999, 527] on p "This is my own home grown fun - I don't get as much as I used to but I would se…" at bounding box center [1151, 521] width 633 height 43
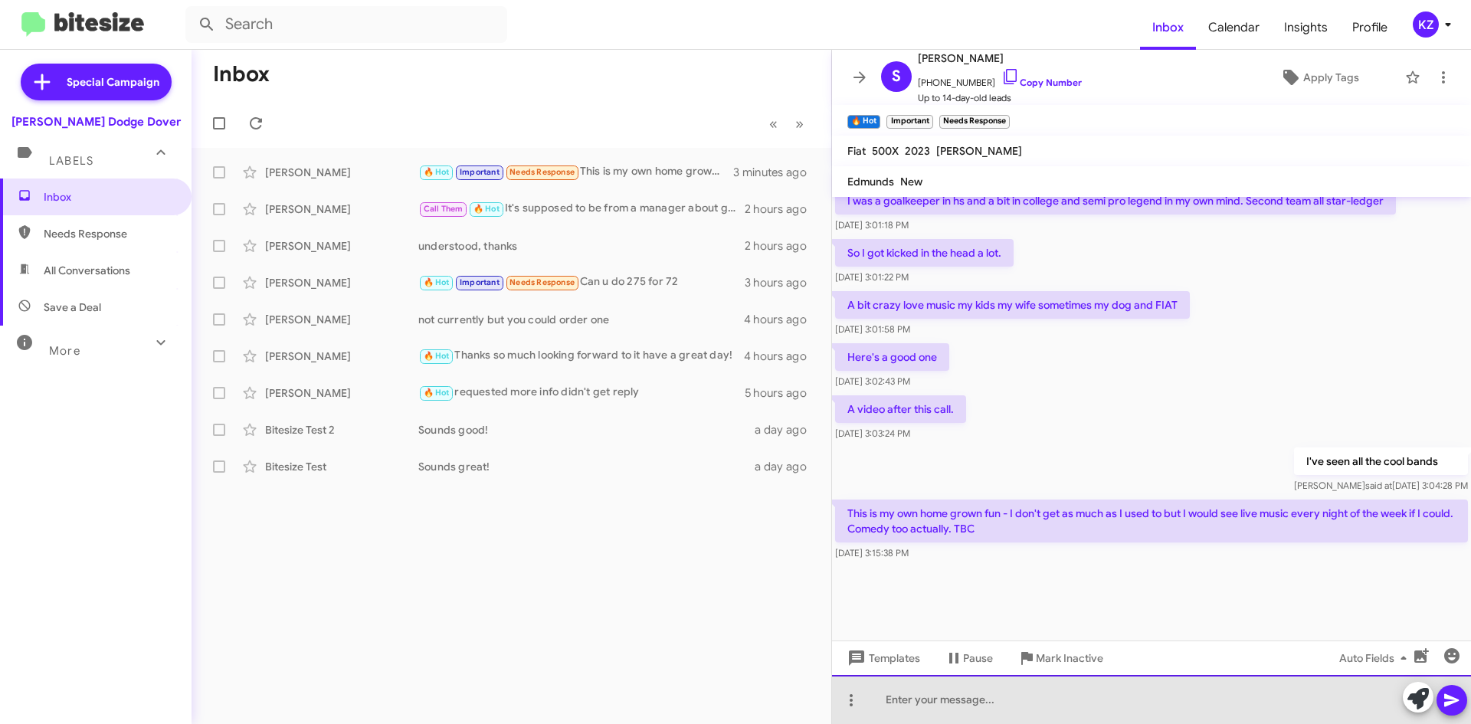
click at [916, 702] on div at bounding box center [1151, 699] width 639 height 49
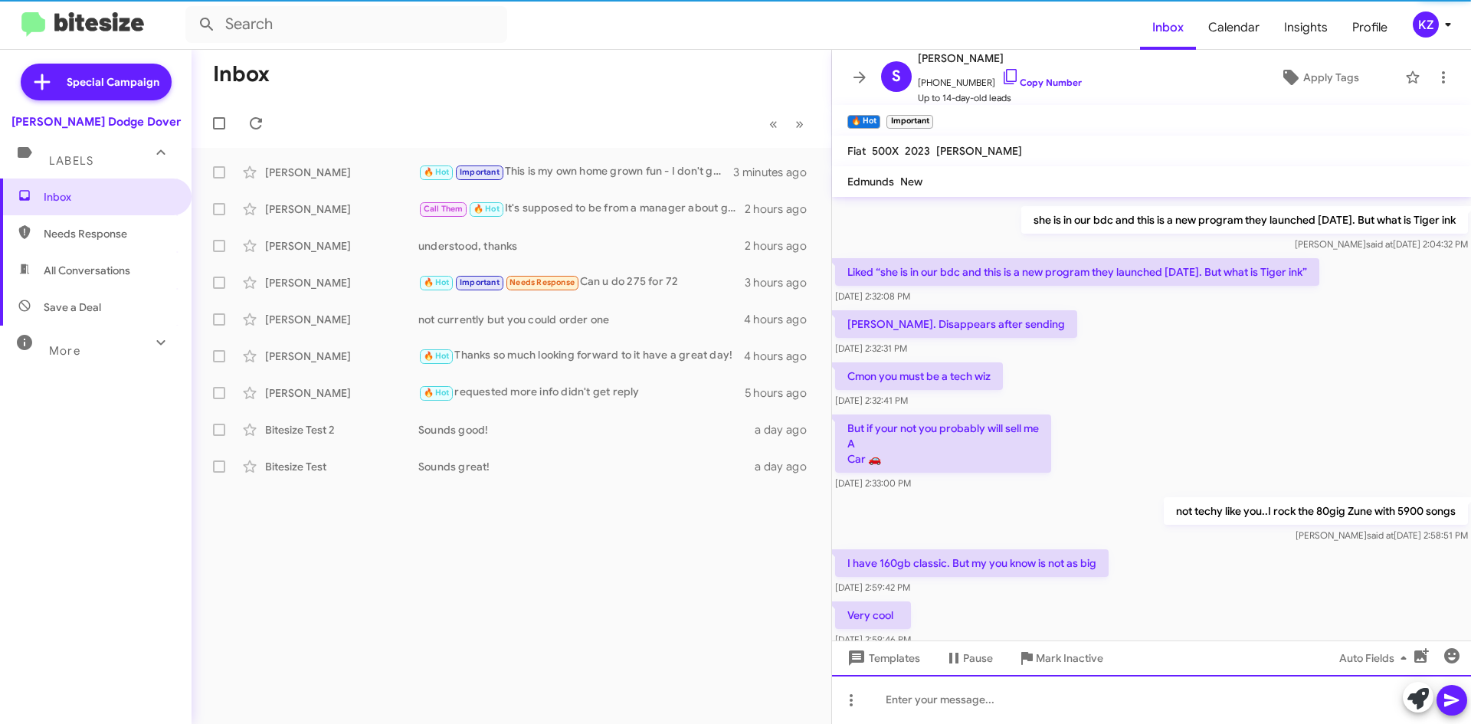
scroll to position [1307, 0]
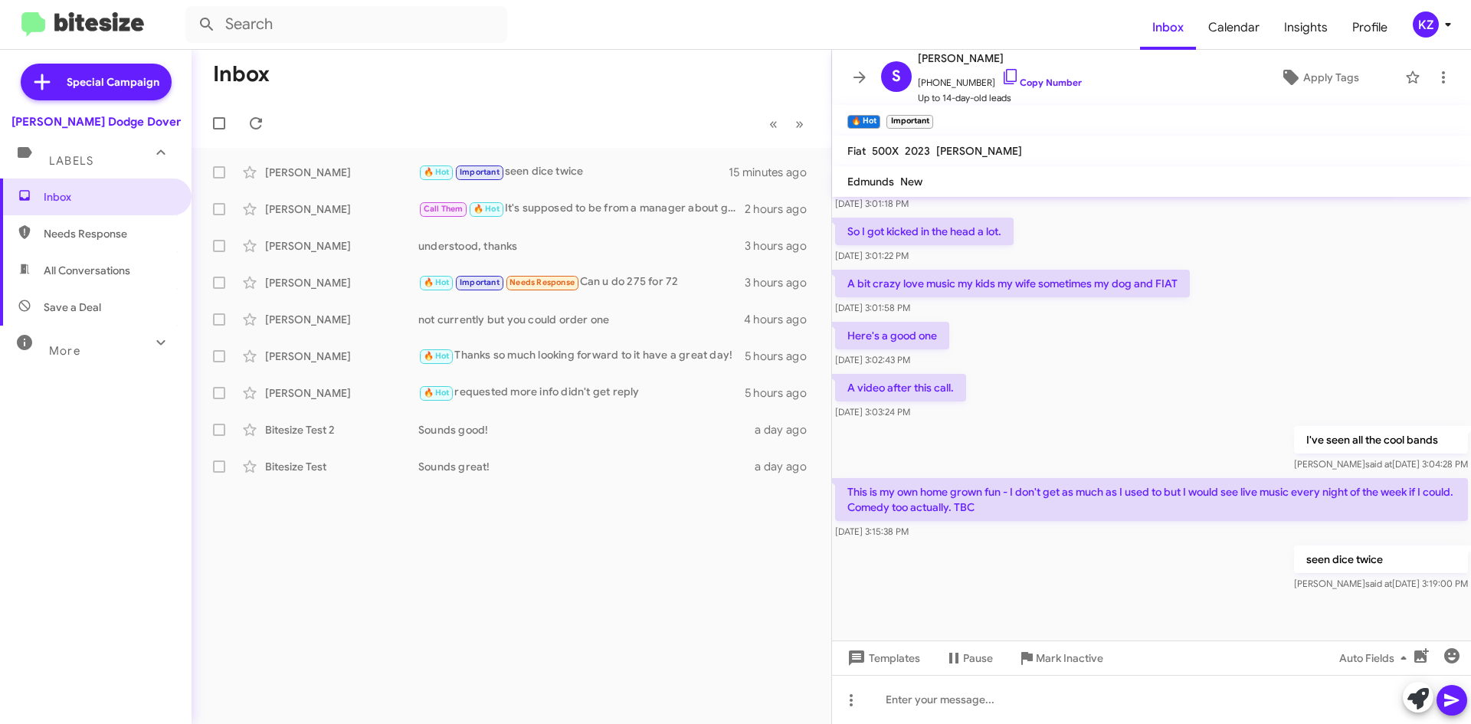
scroll to position [782, 0]
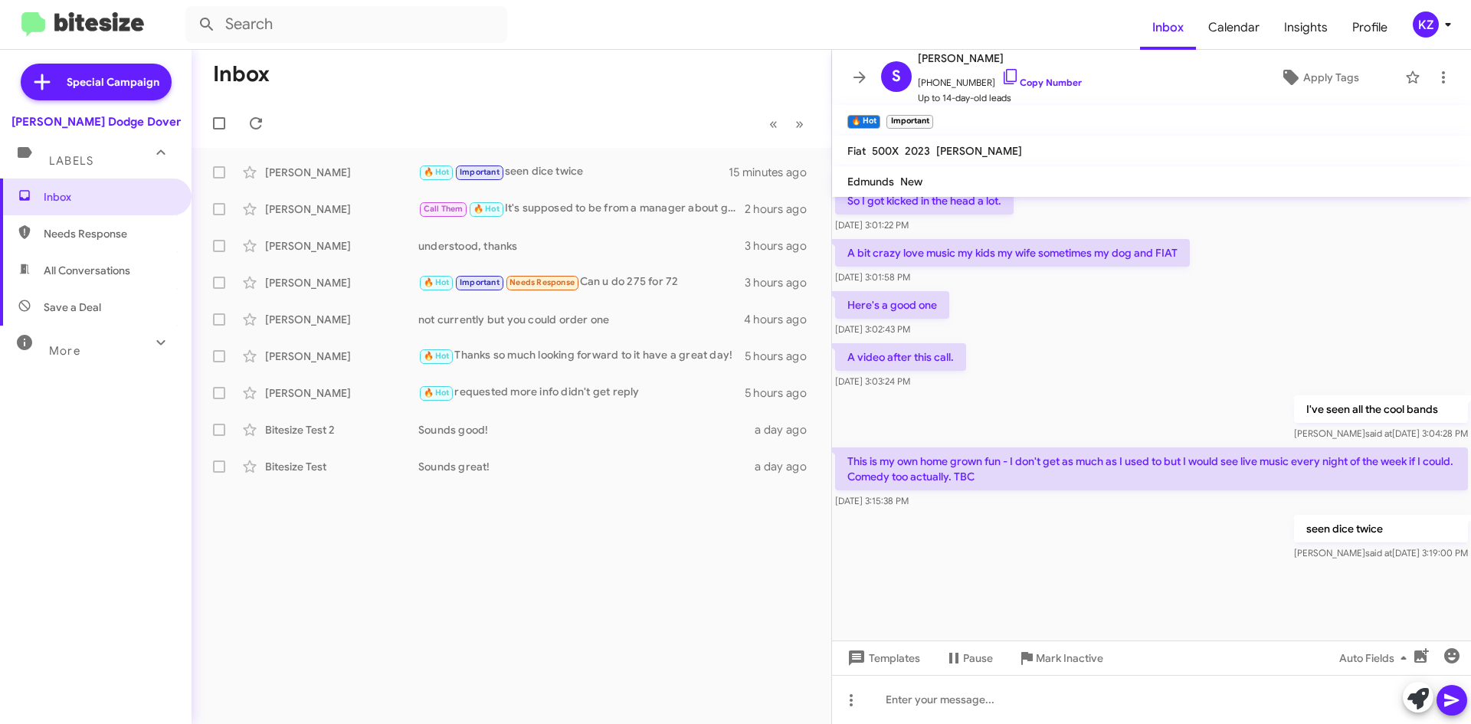
click at [66, 167] on span "Labels" at bounding box center [71, 161] width 44 height 14
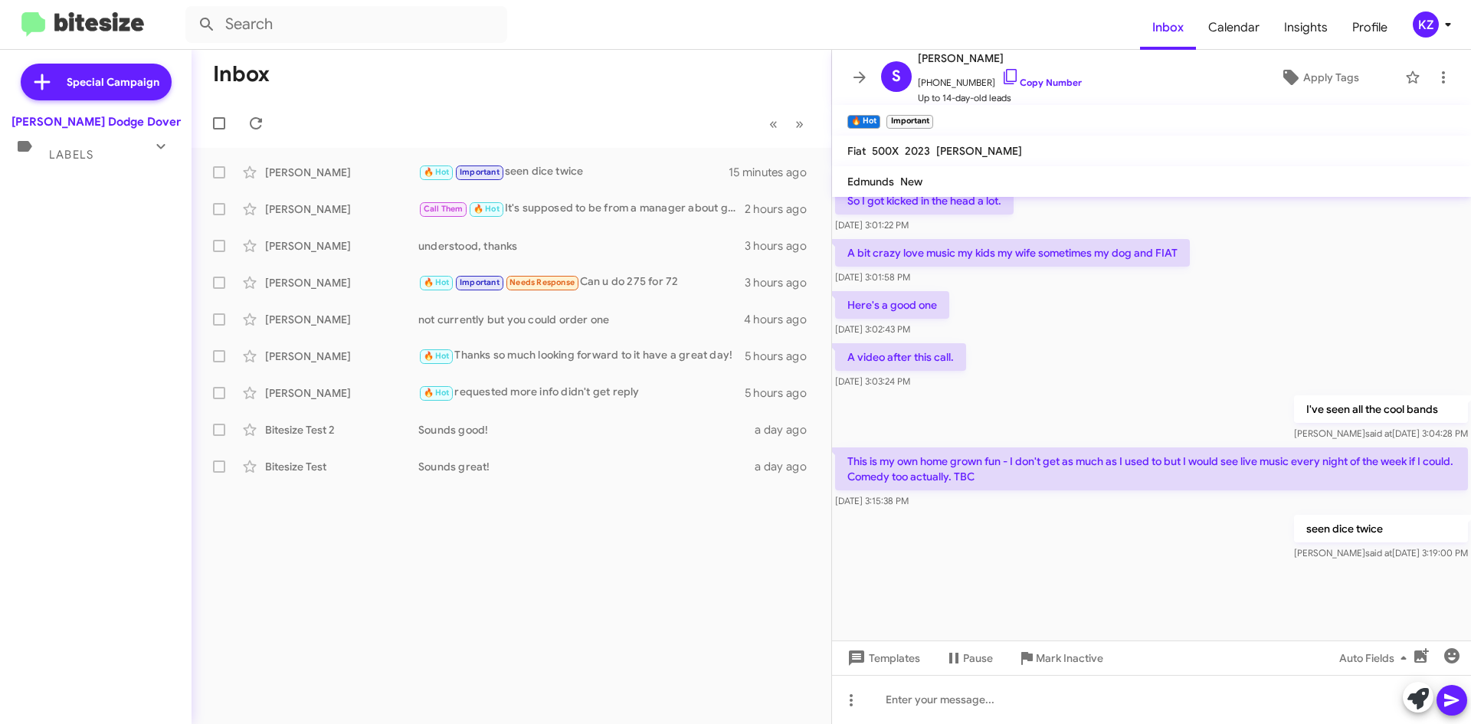
click at [57, 182] on div "Special Campaign Nielsen Dodge Dover Labels Inbox Needs Response All Conversati…" at bounding box center [96, 384] width 192 height 668
click at [69, 158] on span "Labels" at bounding box center [71, 155] width 44 height 14
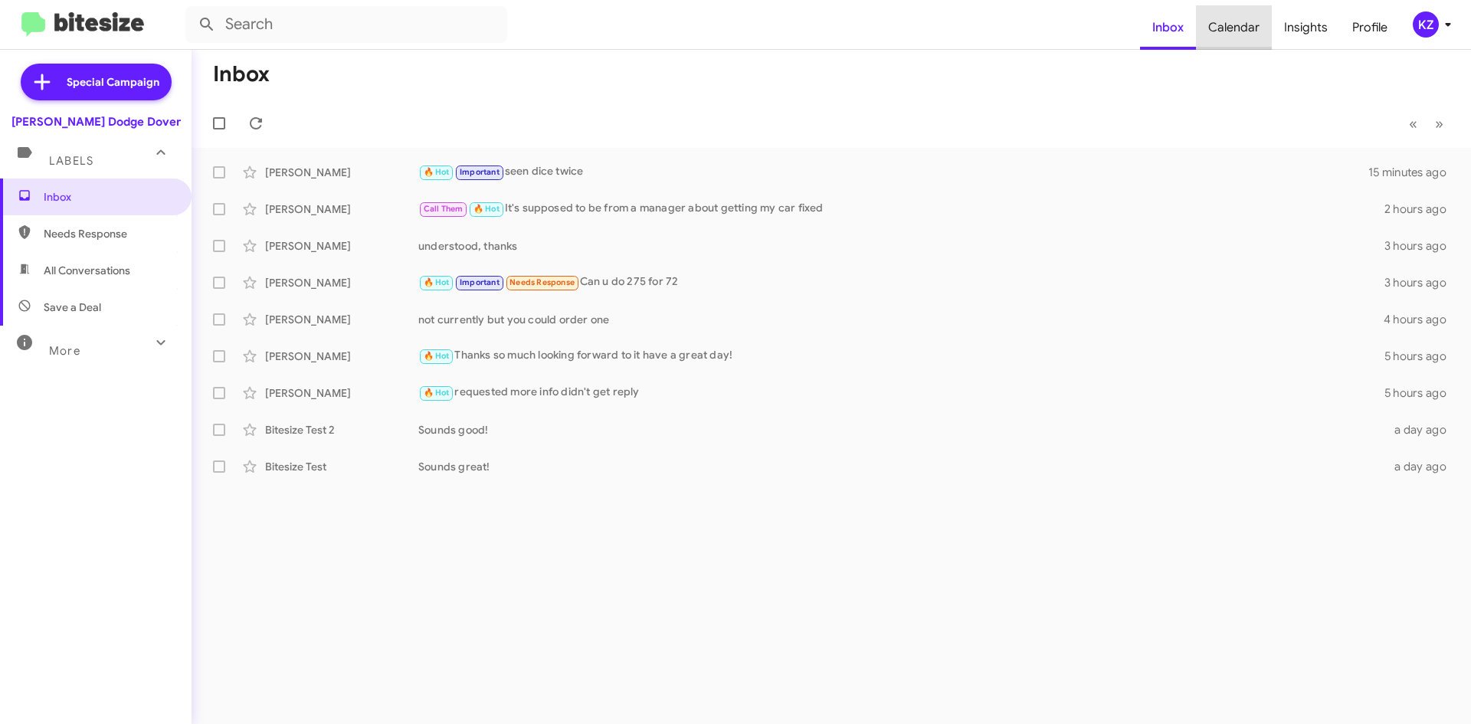
click at [1243, 30] on span "Calendar" at bounding box center [1234, 27] width 76 height 44
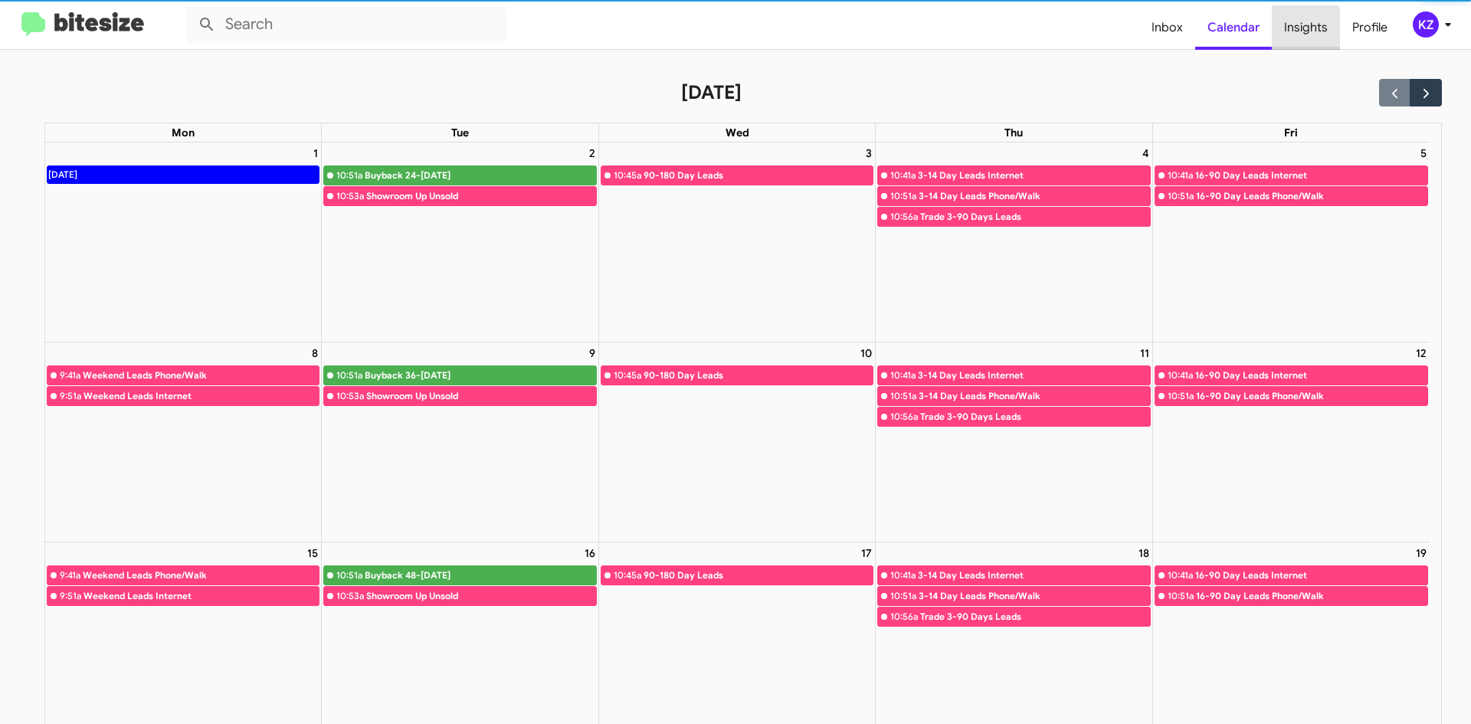
click at [1291, 33] on span "Insights" at bounding box center [1306, 27] width 68 height 44
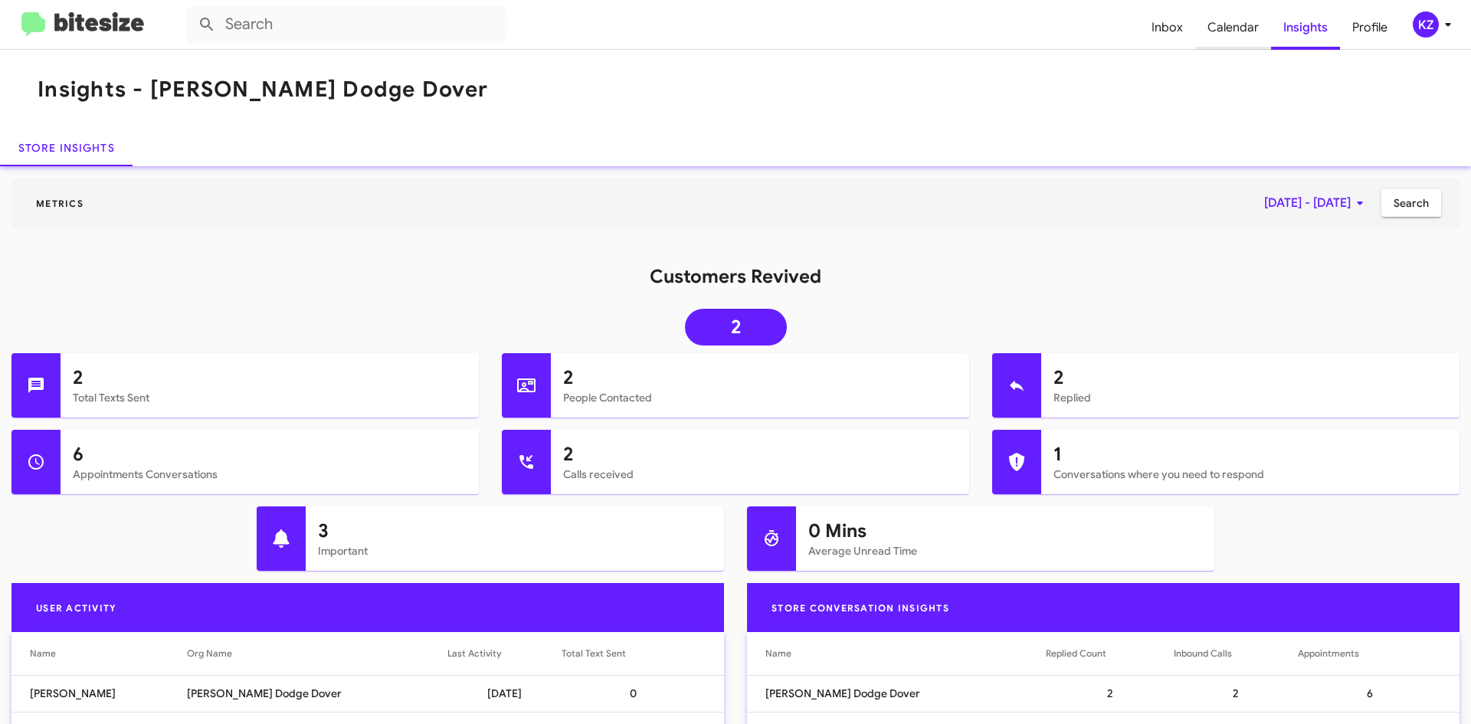
click at [1255, 26] on span "Calendar" at bounding box center [1234, 27] width 76 height 44
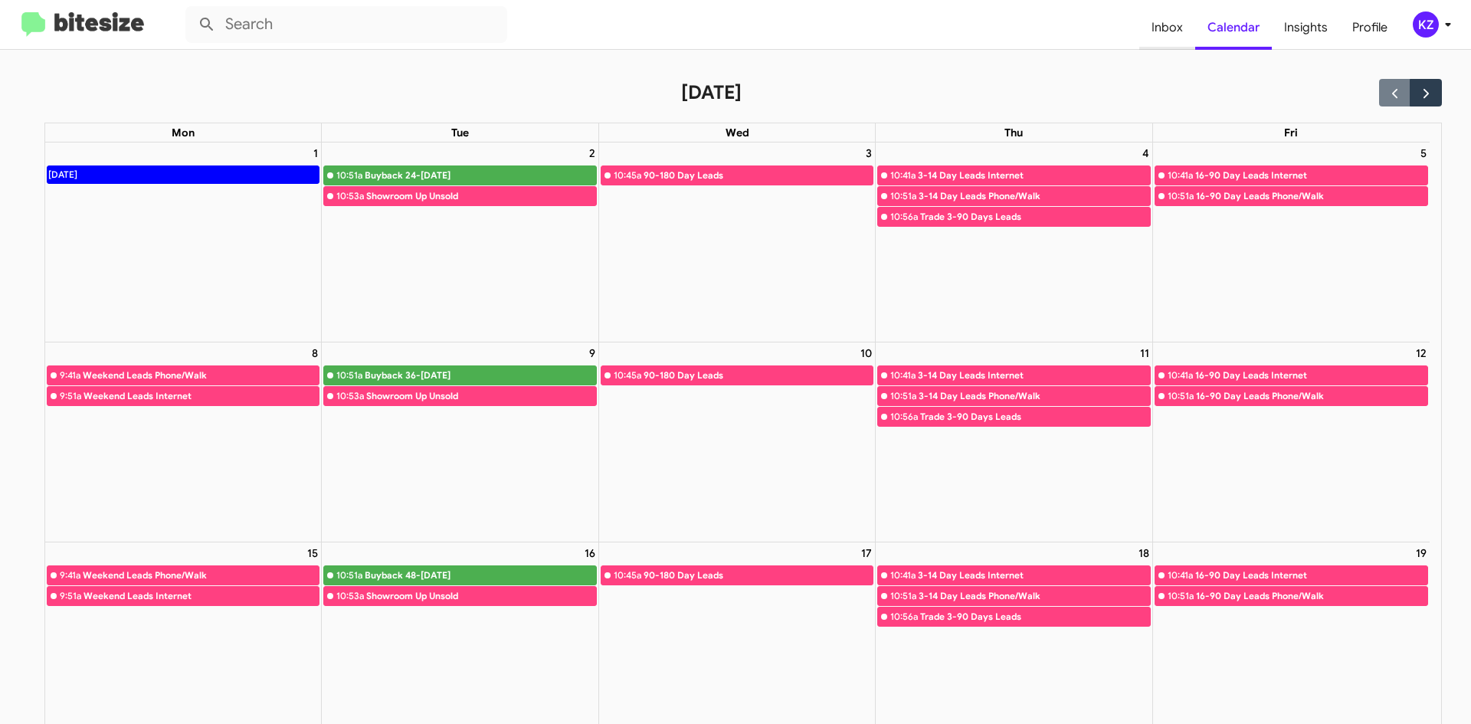
click at [1180, 30] on span "Inbox" at bounding box center [1168, 27] width 56 height 44
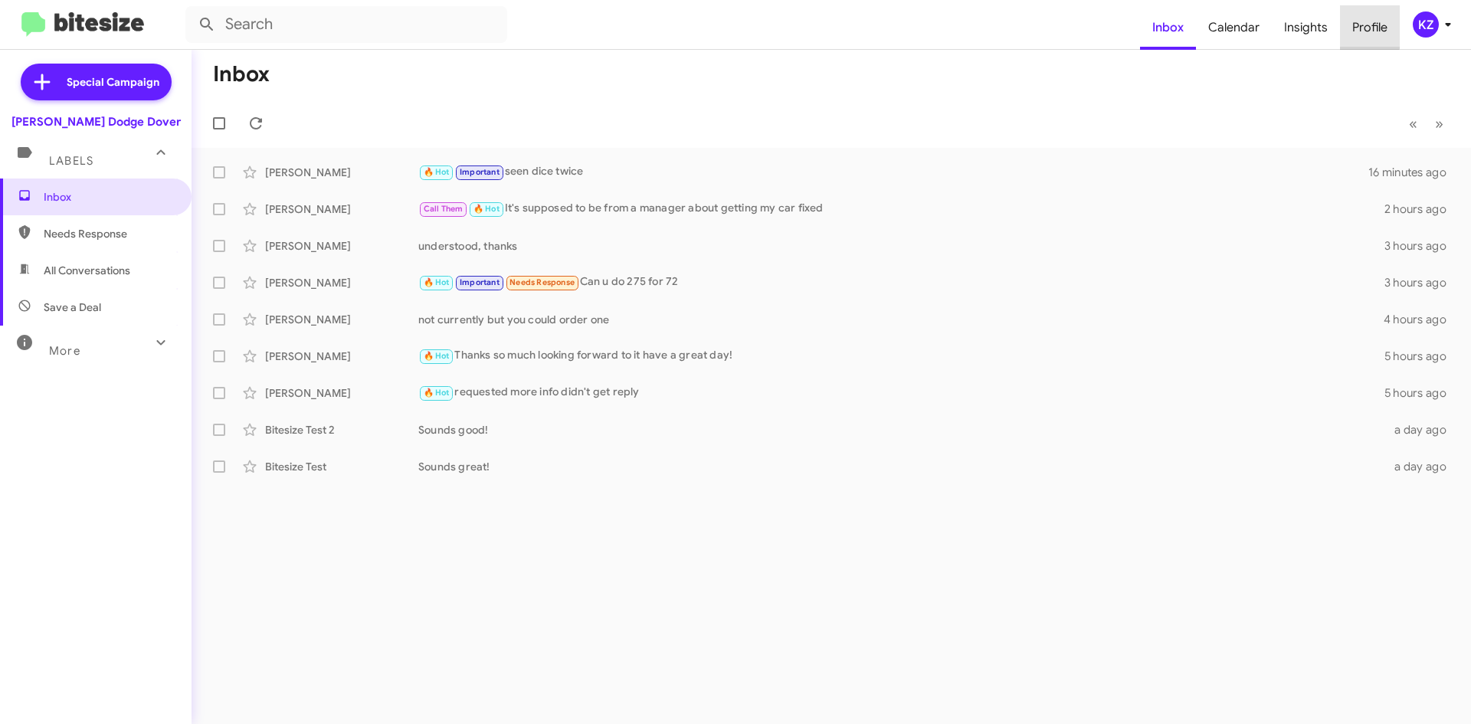
click at [1350, 21] on span "Profile" at bounding box center [1370, 27] width 60 height 44
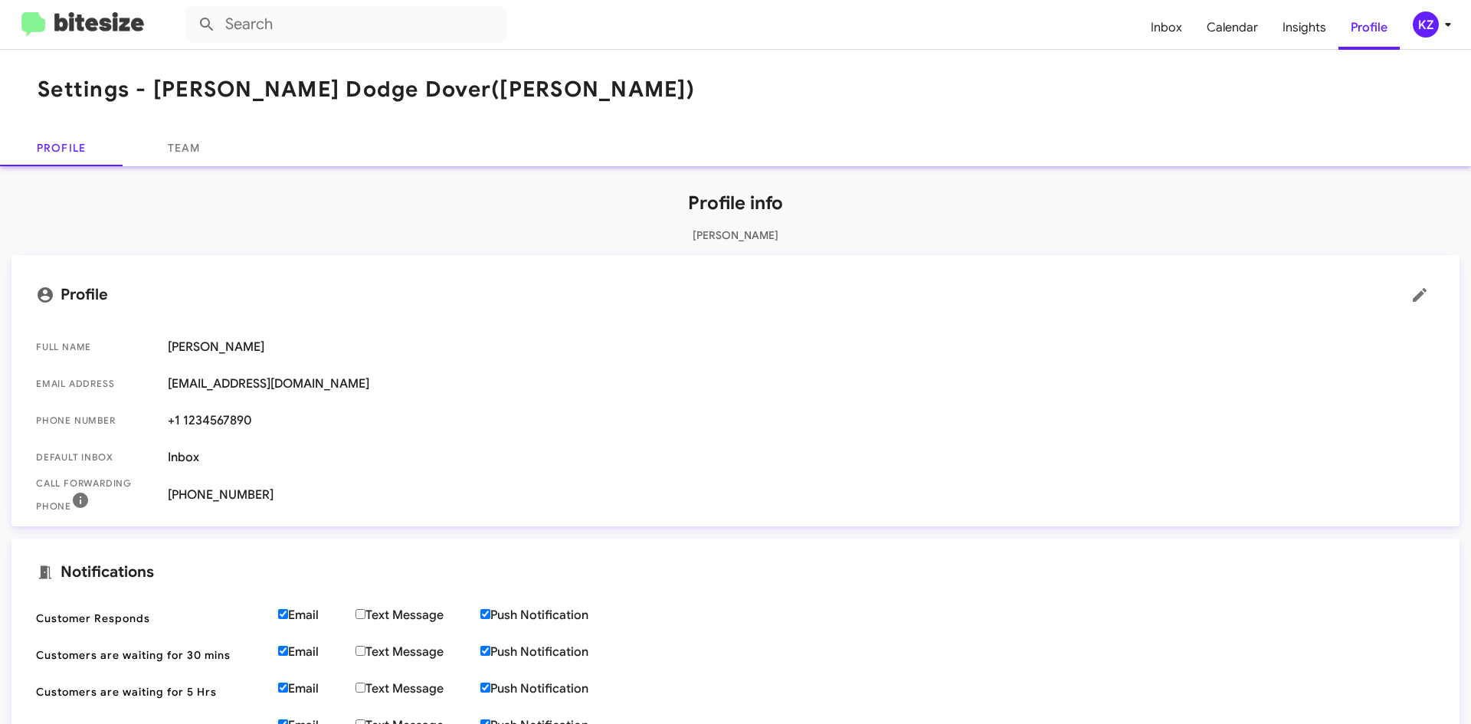
scroll to position [333, 0]
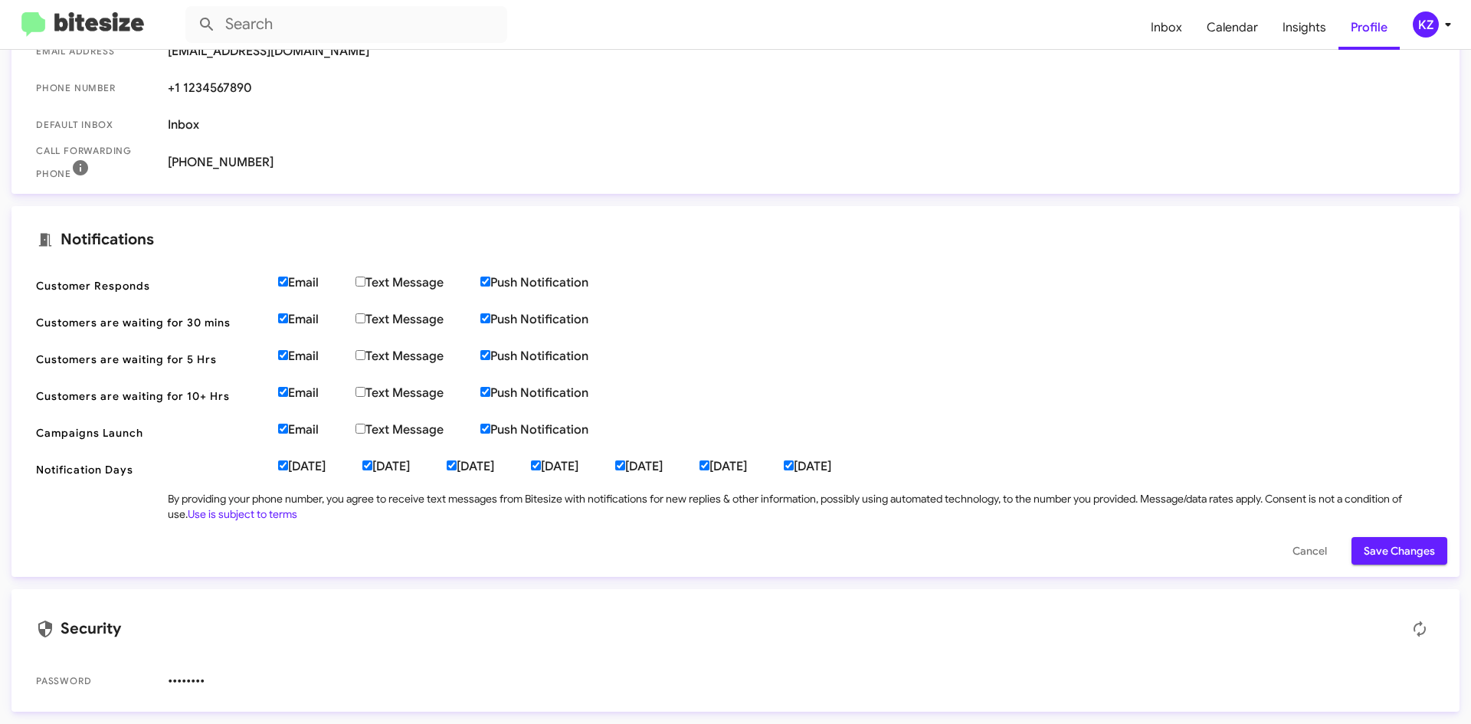
click at [383, 460] on label "Tuesday" at bounding box center [404, 466] width 84 height 15
click at [372, 461] on input "Tuesday" at bounding box center [367, 466] width 10 height 10
checkbox input "false"
click at [794, 466] on input "Sunday" at bounding box center [789, 466] width 10 height 10
checkbox input "false"
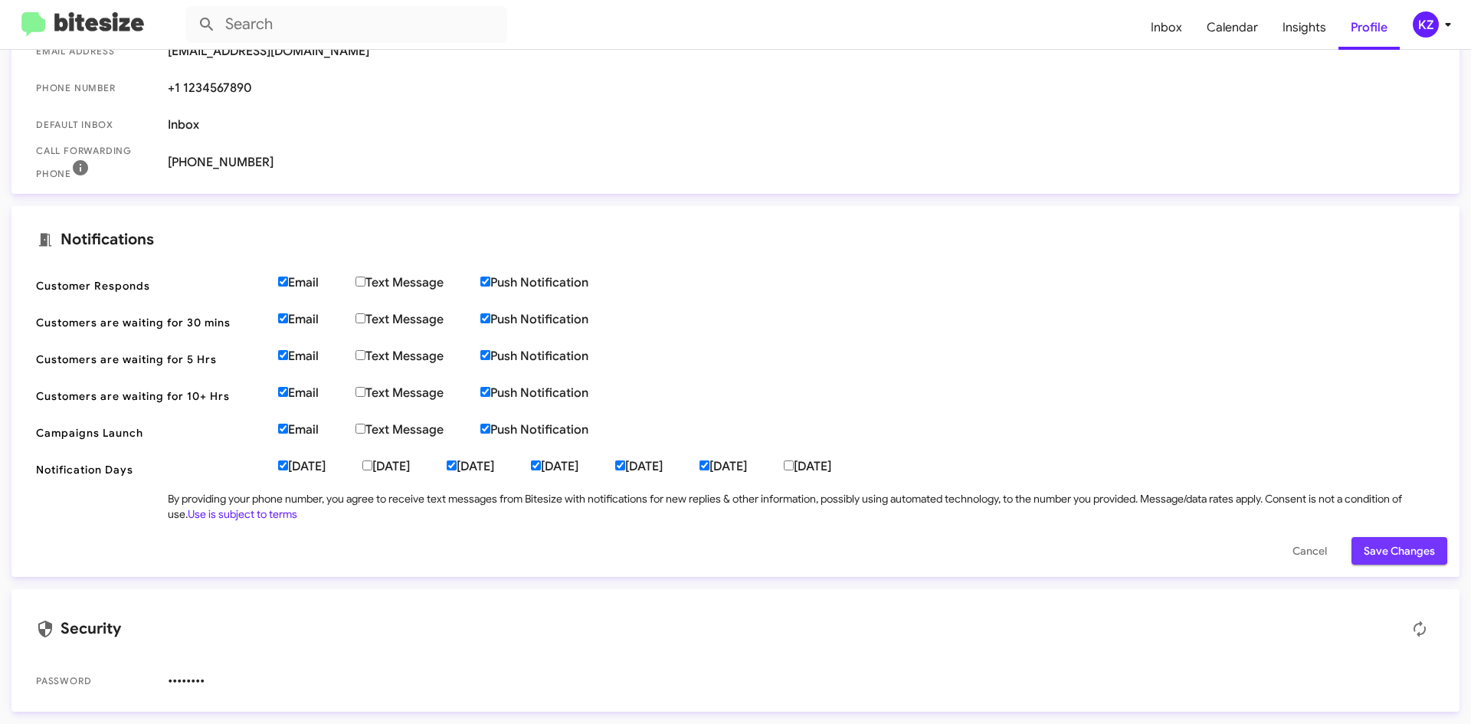
click at [1373, 546] on span "Save Changes" at bounding box center [1399, 551] width 71 height 28
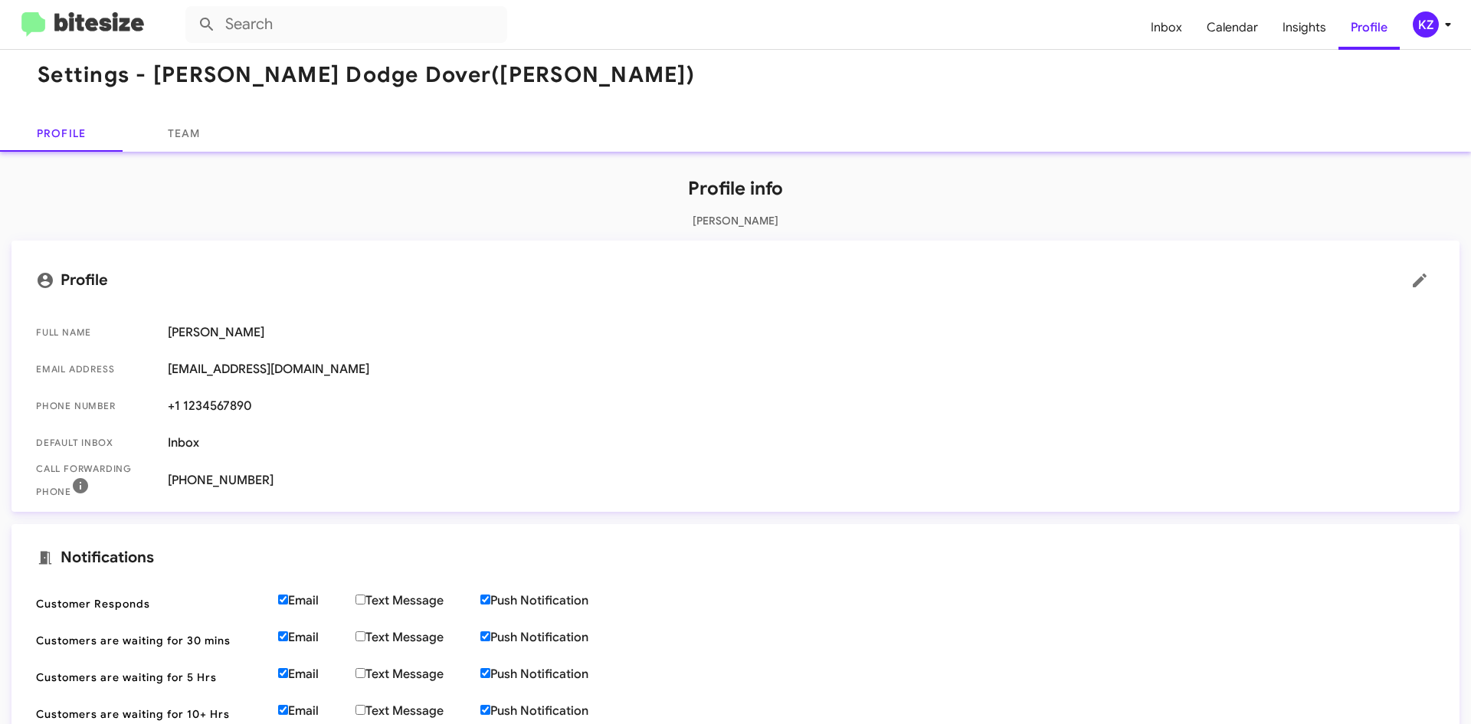
scroll to position [0, 0]
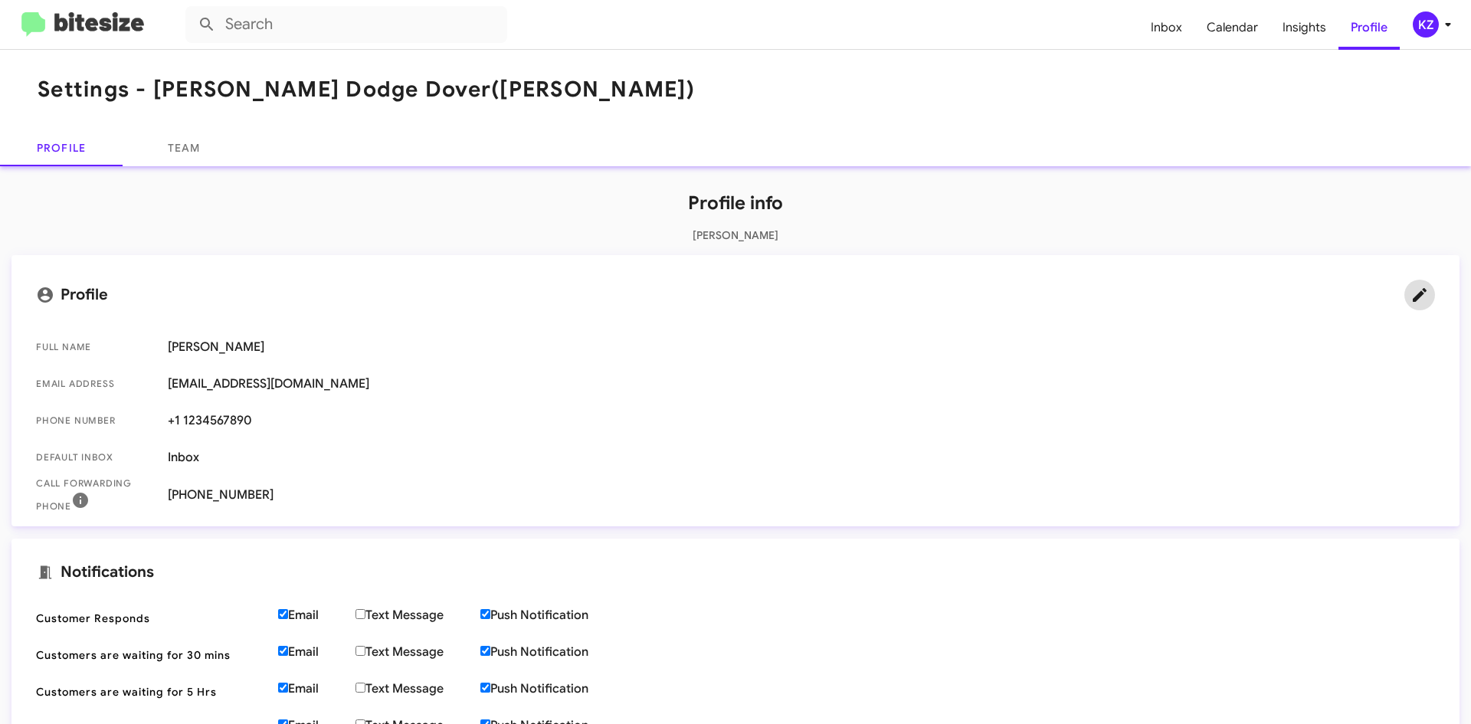
click at [1411, 290] on icon at bounding box center [1420, 295] width 18 height 18
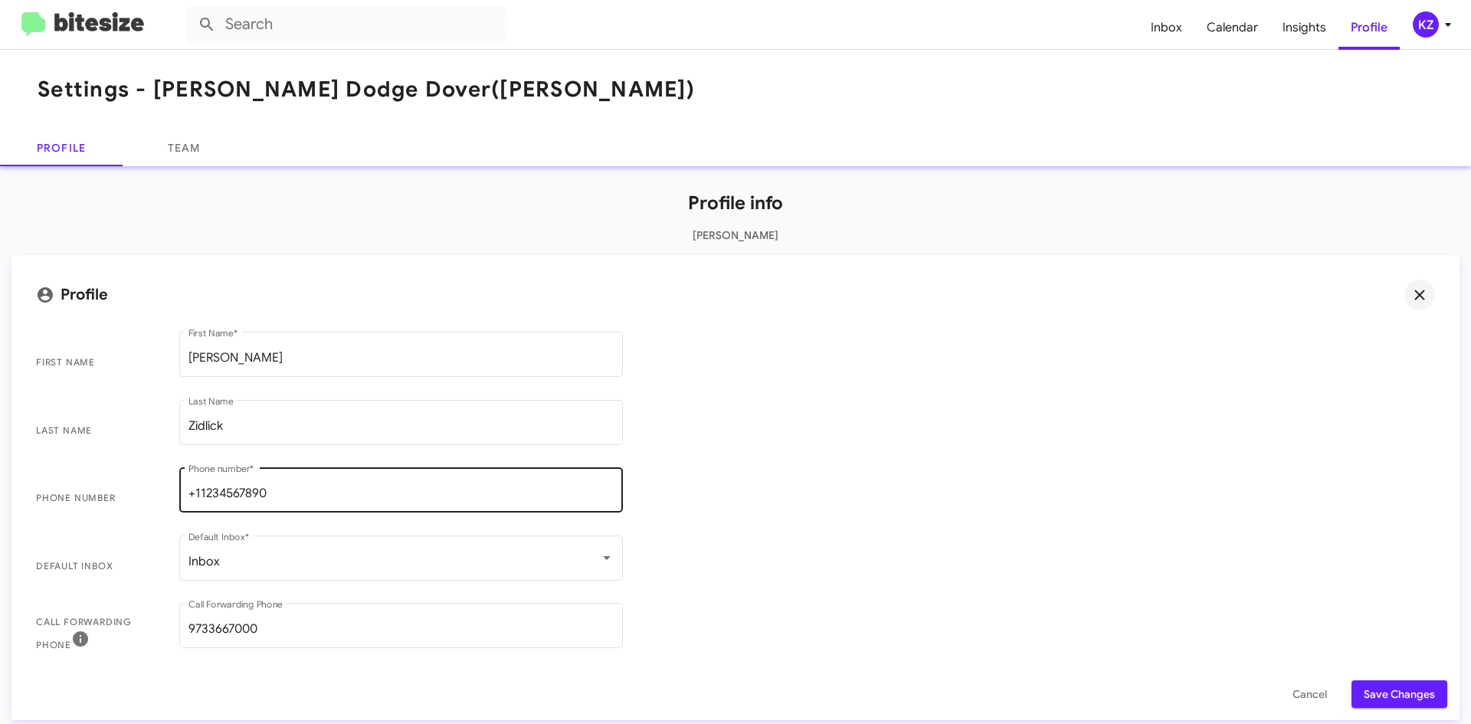
scroll to position [1, 0]
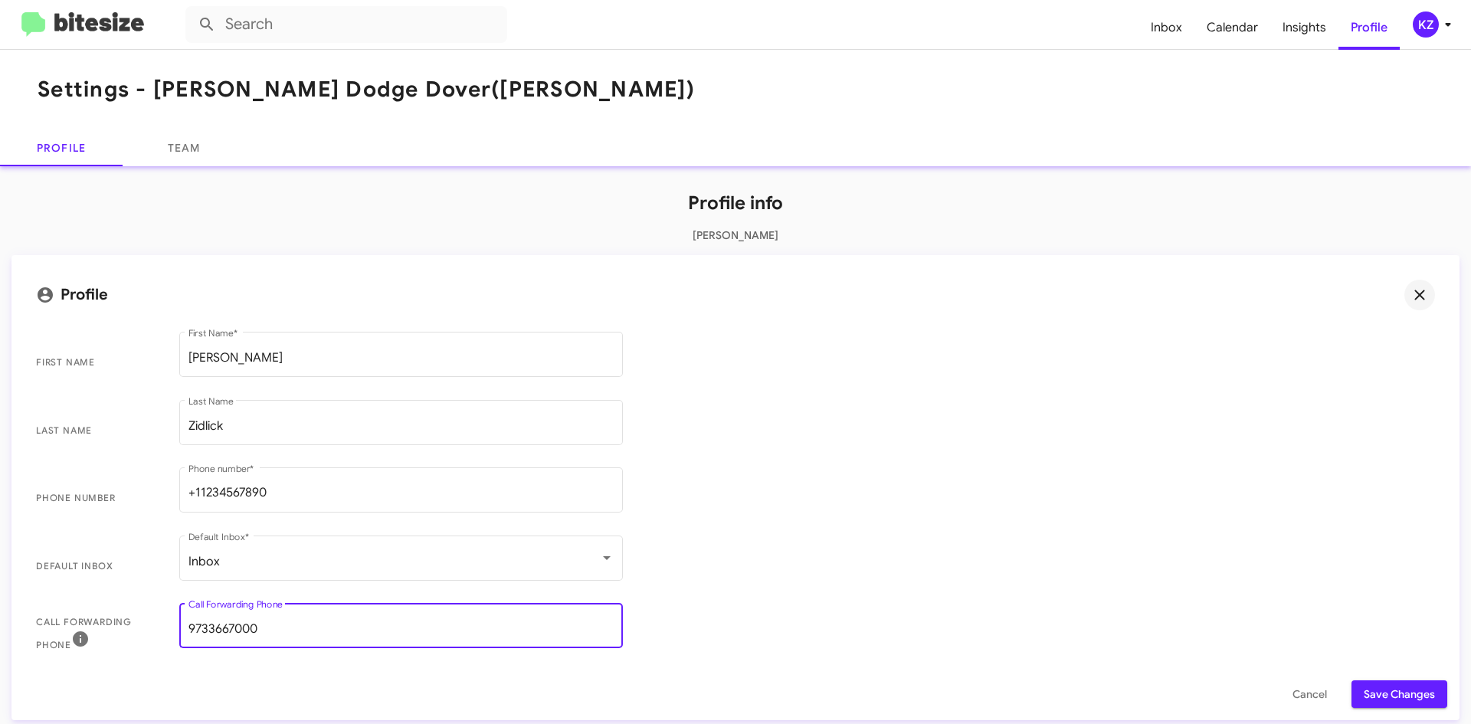
click at [277, 628] on input "9733667000" at bounding box center [401, 629] width 425 height 14
type input "9734423706"
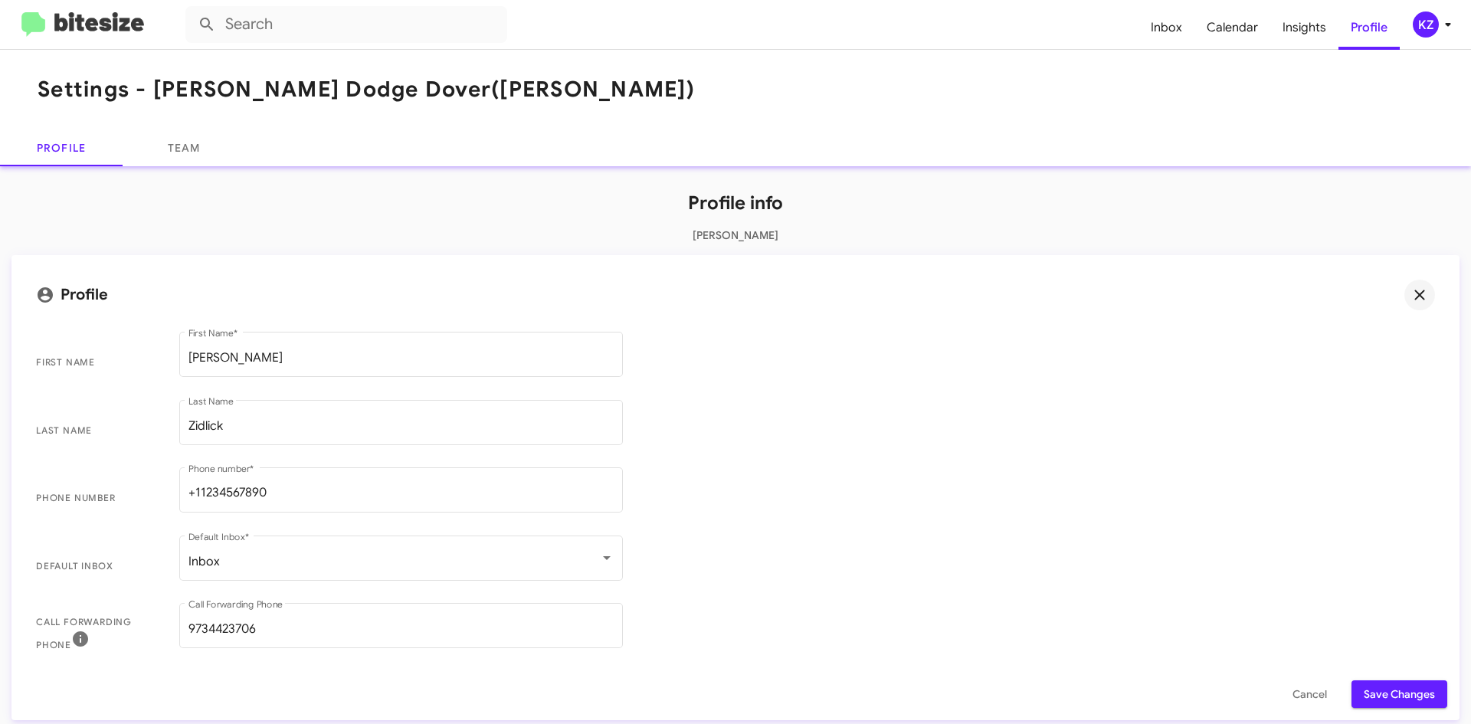
click at [1459, 408] on div "Profile info Kevin Zidlick Profile First Name Kevin First Name * Last Name Zidl…" at bounding box center [735, 708] width 1471 height 1084
click at [1386, 692] on span "Save Changes" at bounding box center [1399, 695] width 71 height 28
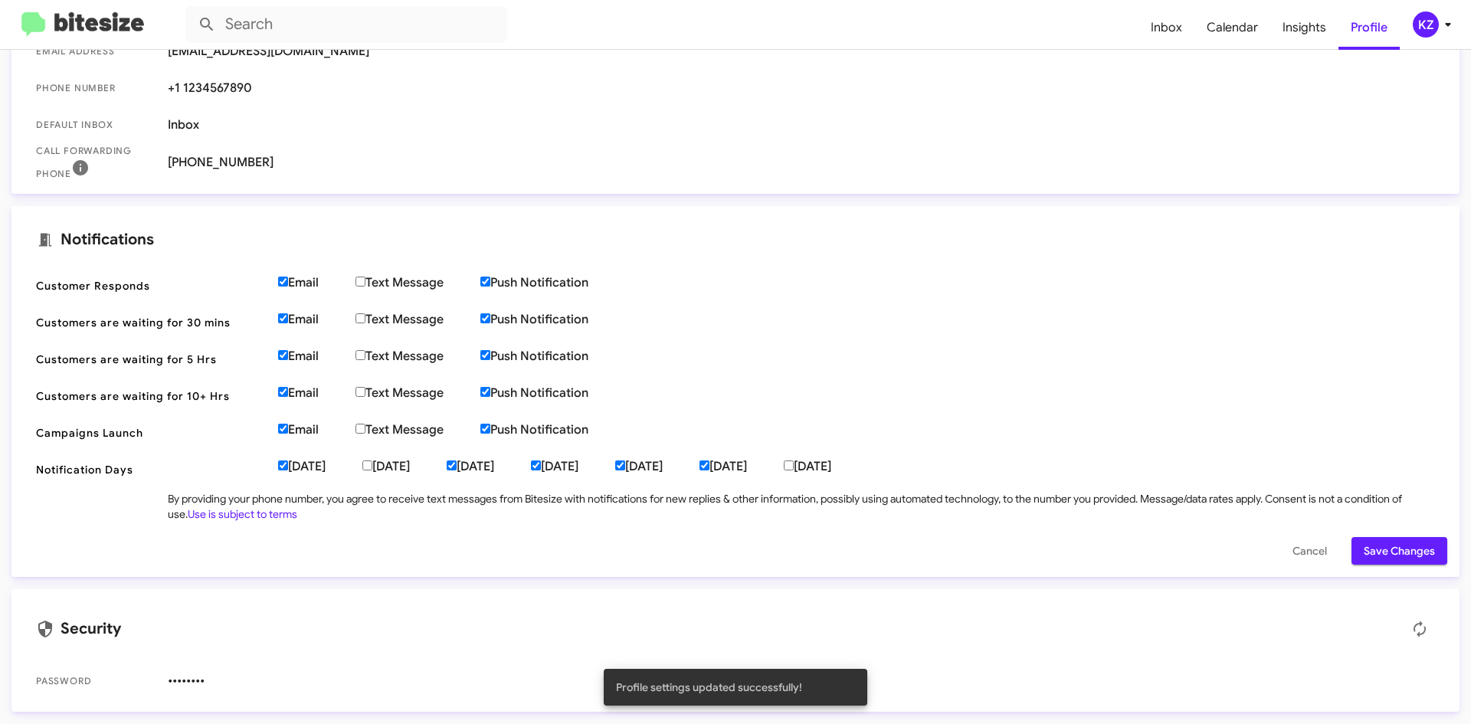
scroll to position [0, 0]
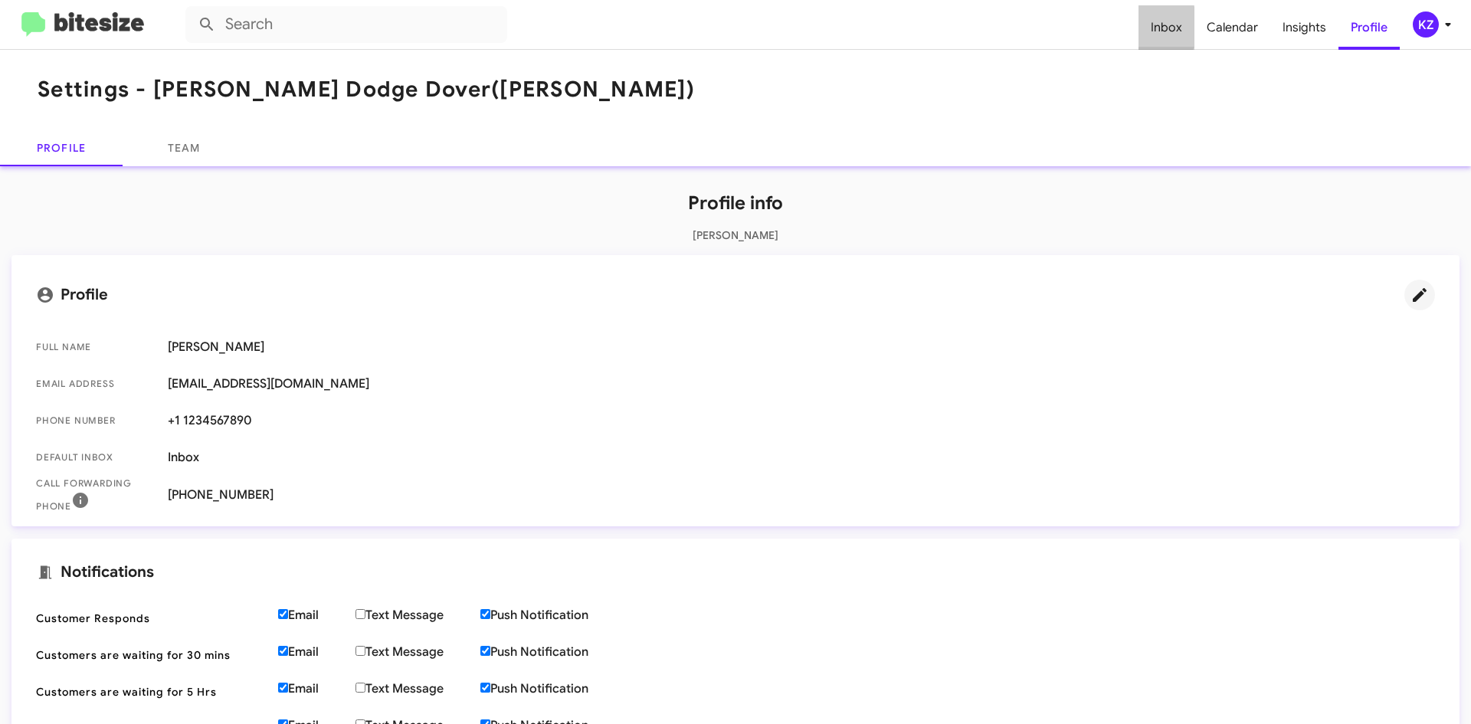
drag, startPoint x: 1182, startPoint y: 28, endPoint x: 1186, endPoint y: 21, distance: 8.3
click at [1182, 28] on span "Inbox" at bounding box center [1167, 27] width 56 height 44
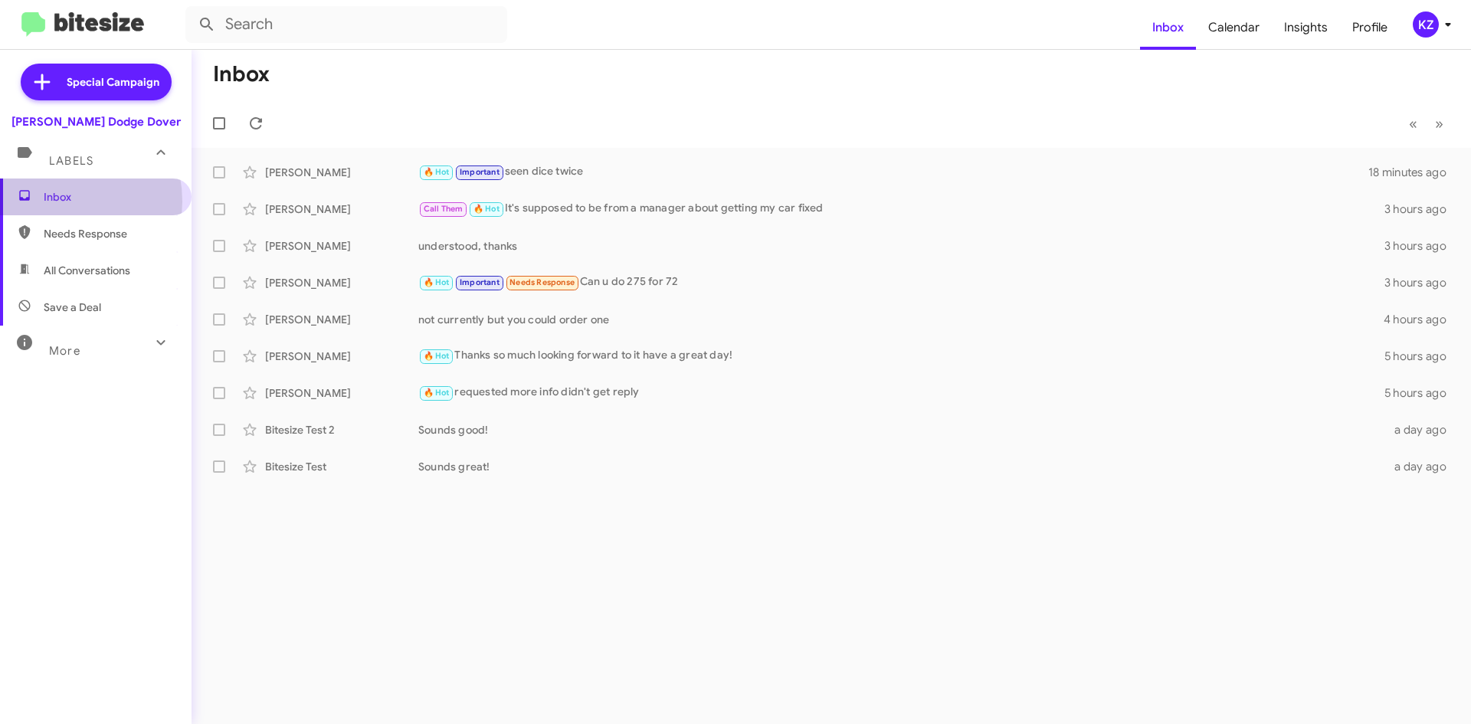
click at [51, 202] on span "Inbox" at bounding box center [109, 196] width 130 height 15
click at [249, 124] on icon at bounding box center [256, 123] width 18 height 18
